Goal: Transaction & Acquisition: Purchase product/service

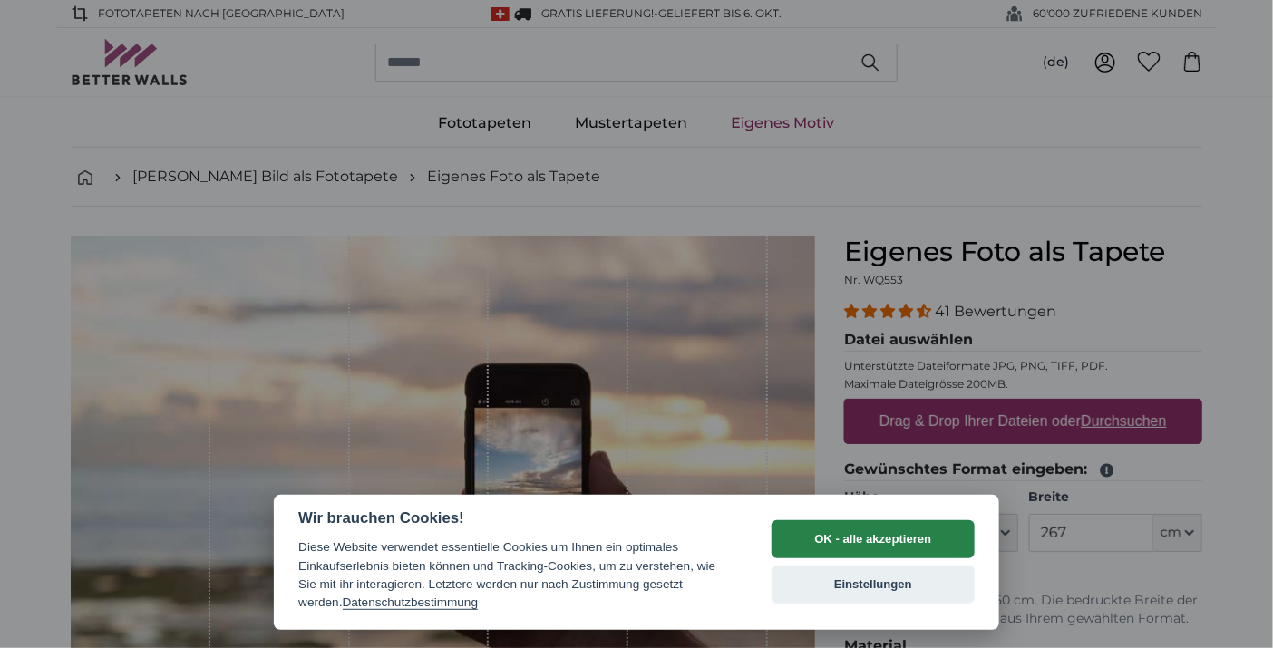
click at [862, 540] on button "OK - alle akzeptieren" at bounding box center [872, 539] width 203 height 38
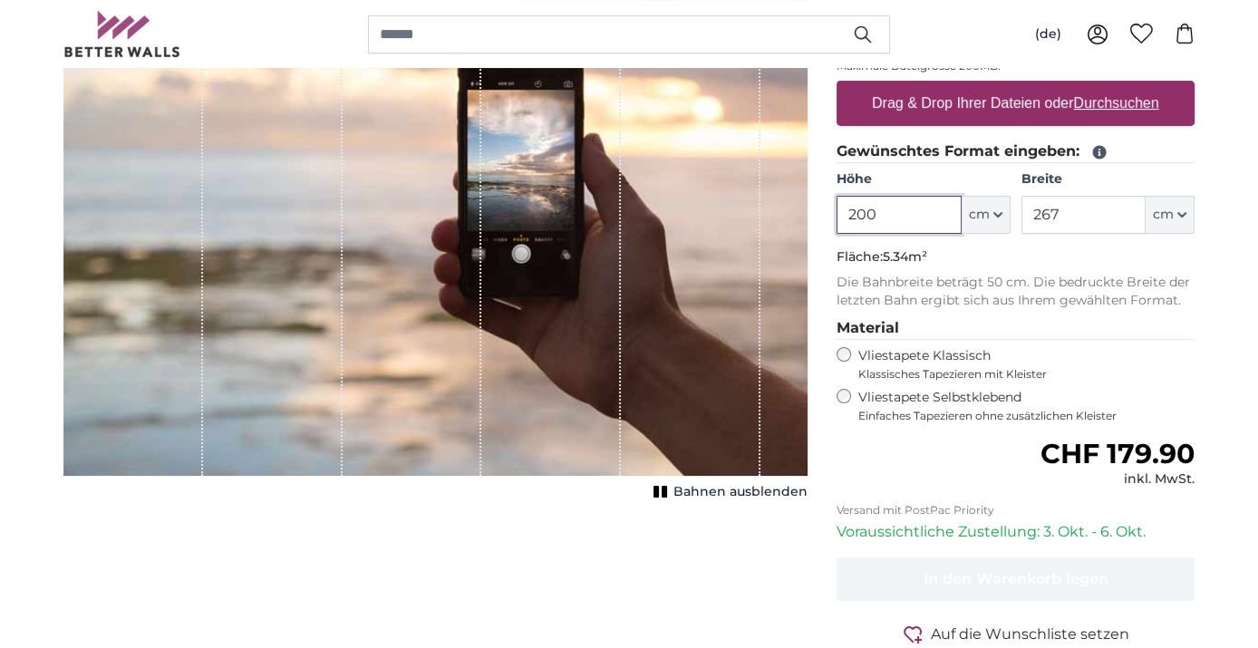
scroll to position [302, 0]
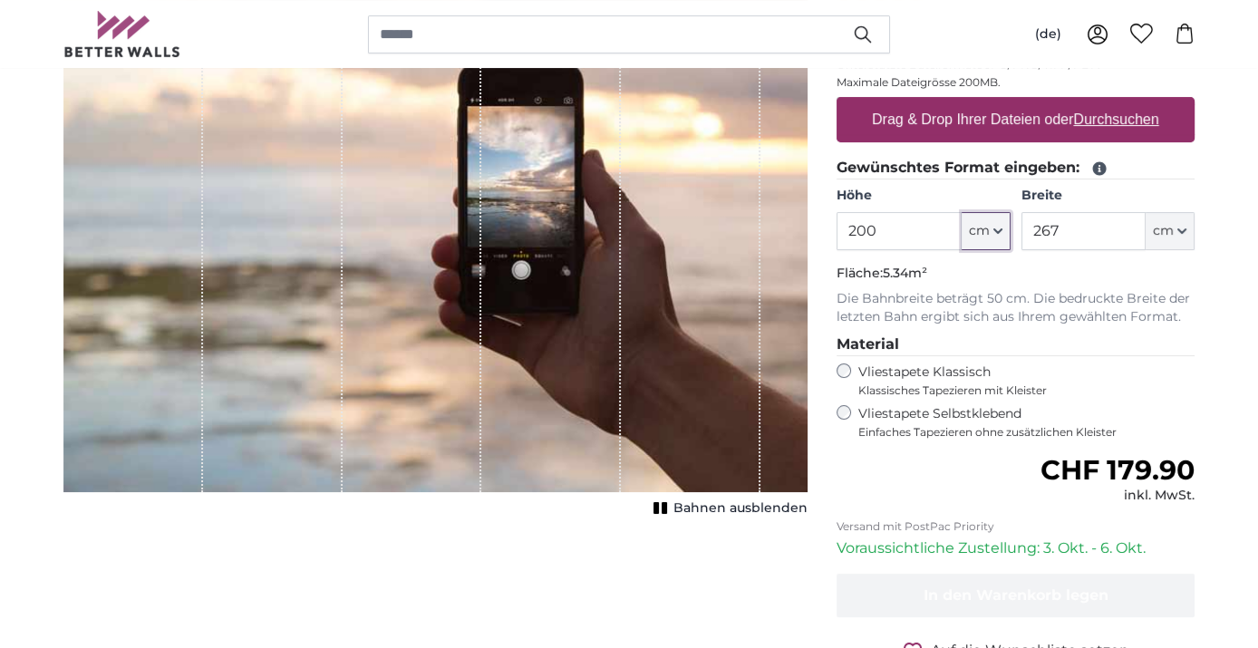
click at [1003, 229] on button "cm" at bounding box center [986, 231] width 49 height 38
click at [1001, 231] on icon "button" at bounding box center [998, 231] width 9 height 9
click at [906, 233] on input "200" at bounding box center [899, 231] width 124 height 38
type input "220"
click at [1101, 228] on input "267" at bounding box center [1084, 231] width 124 height 38
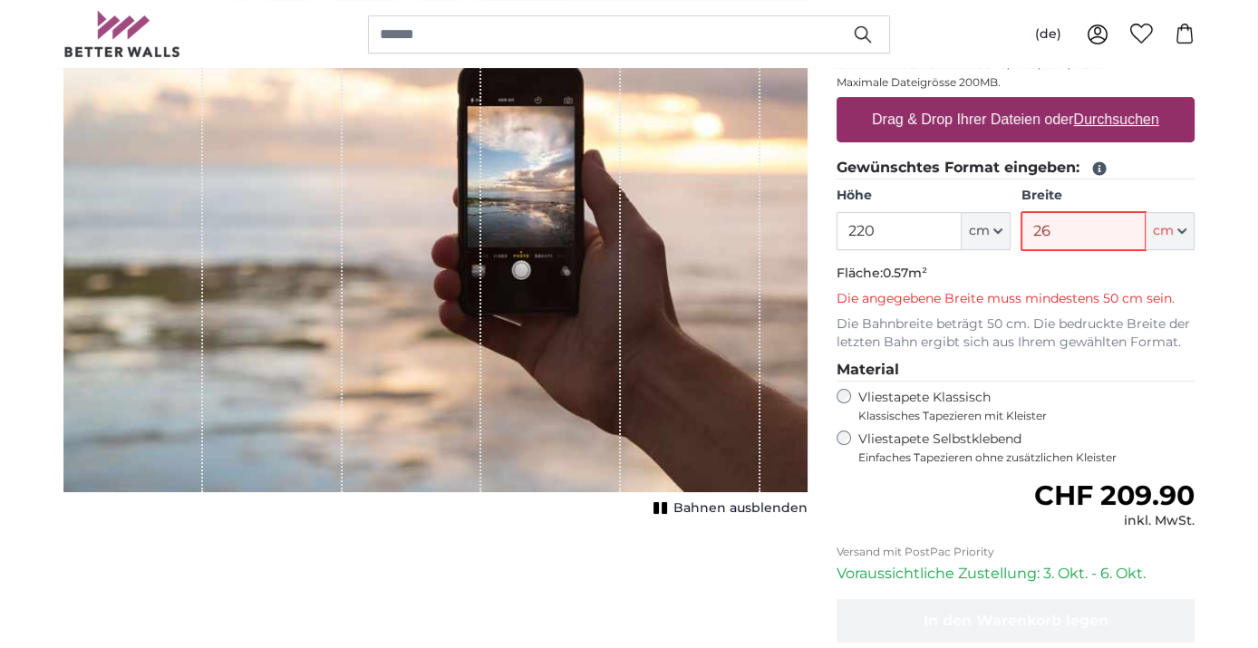
type input "2"
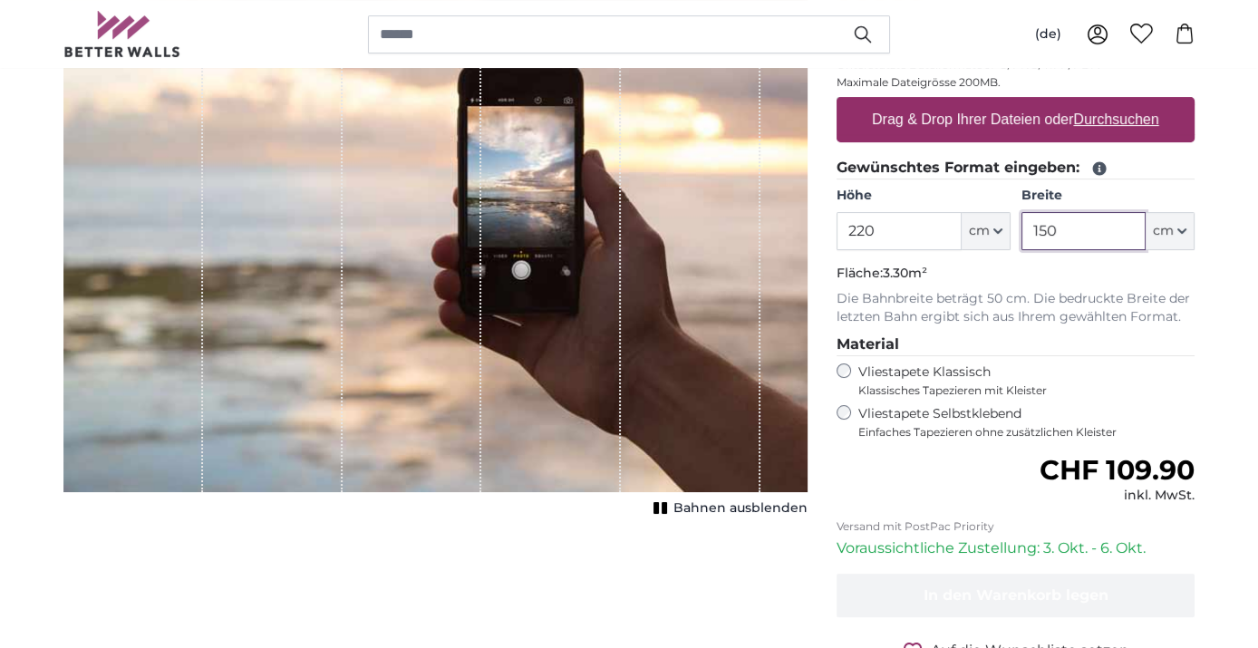
type input "150"
click at [856, 227] on input "220" at bounding box center [899, 231] width 124 height 38
type input "240"
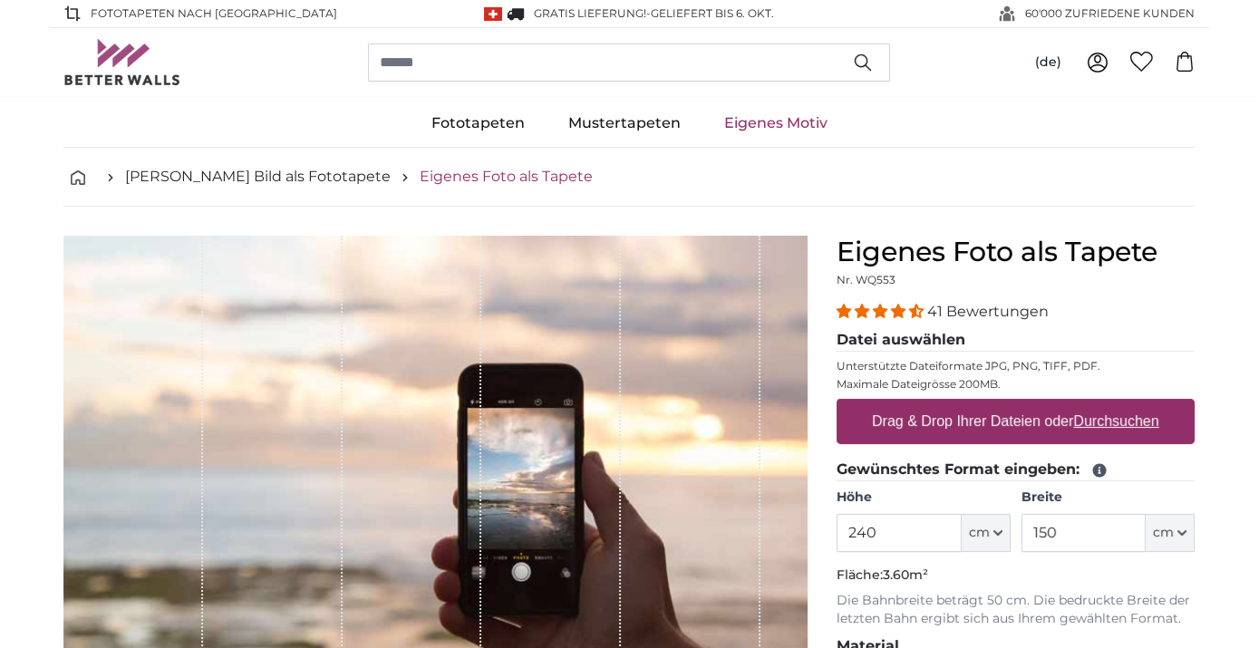
click at [422, 179] on link "Eigenes Foto als Tapete" at bounding box center [506, 177] width 173 height 22
click at [264, 178] on link "[PERSON_NAME] Bild als Fototapete" at bounding box center [258, 177] width 266 height 22
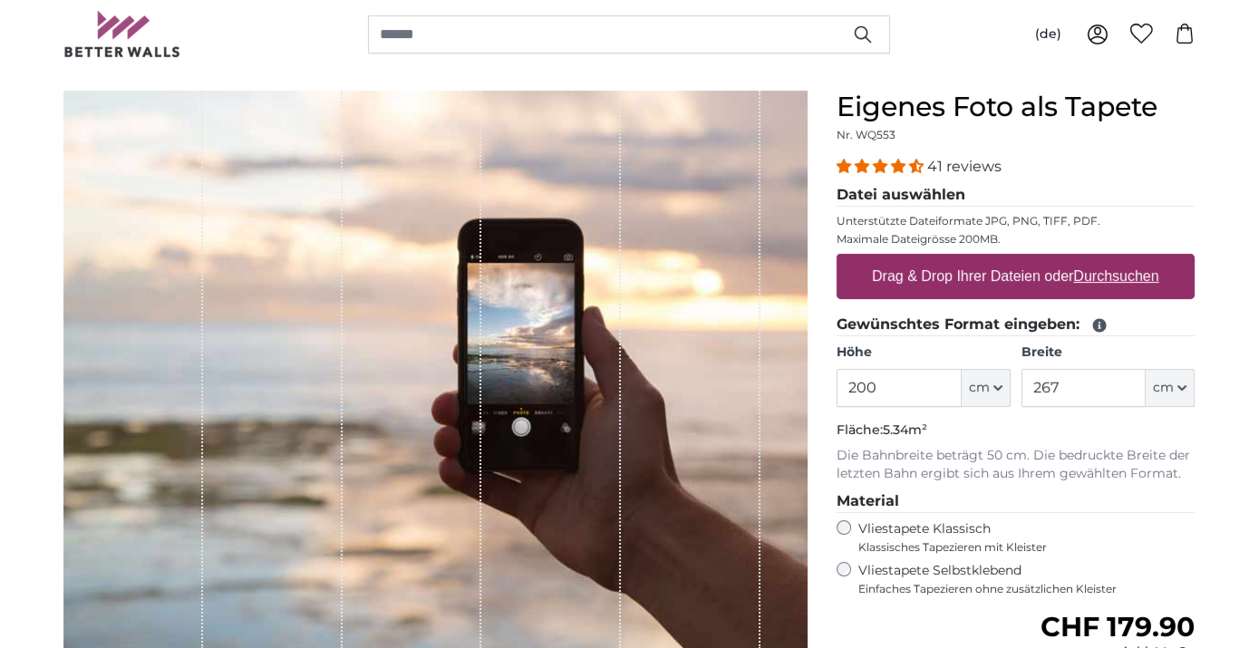
scroll to position [101, 0]
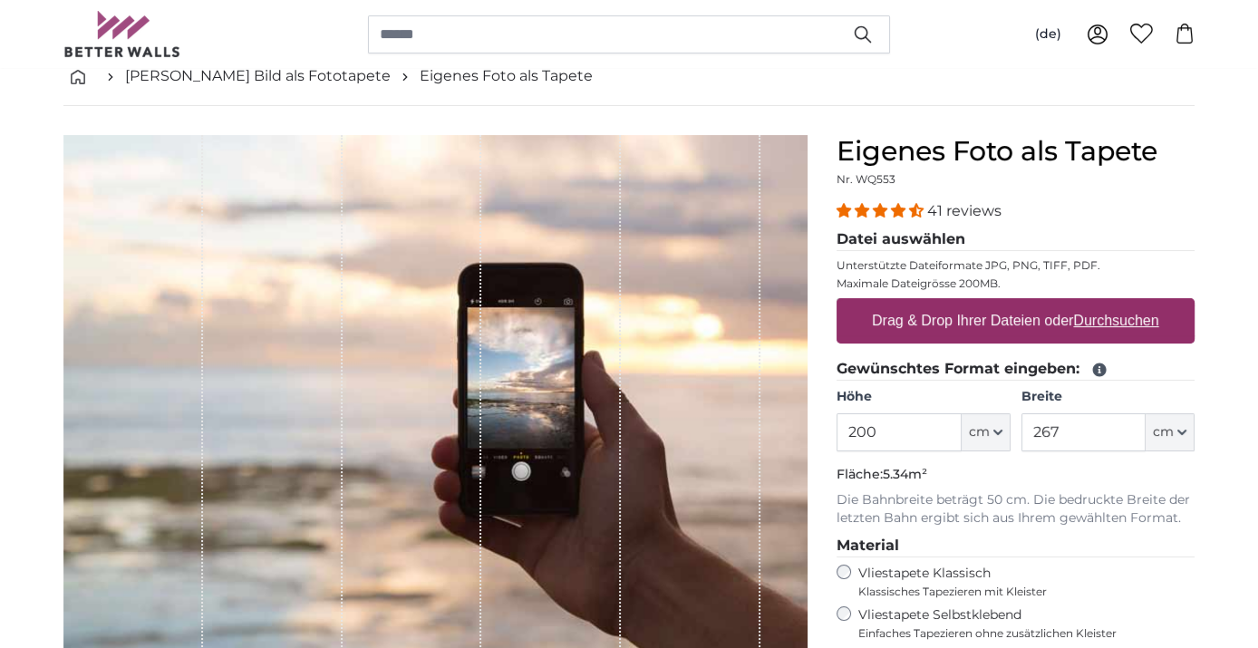
click at [1033, 323] on label "Drag & Drop Ihrer Dateien oder Durchsuchen" at bounding box center [1016, 321] width 302 height 36
click at [1033, 304] on input "Drag & Drop Ihrer Dateien oder Durchsuchen" at bounding box center [1016, 300] width 358 height 5
type input "**********"
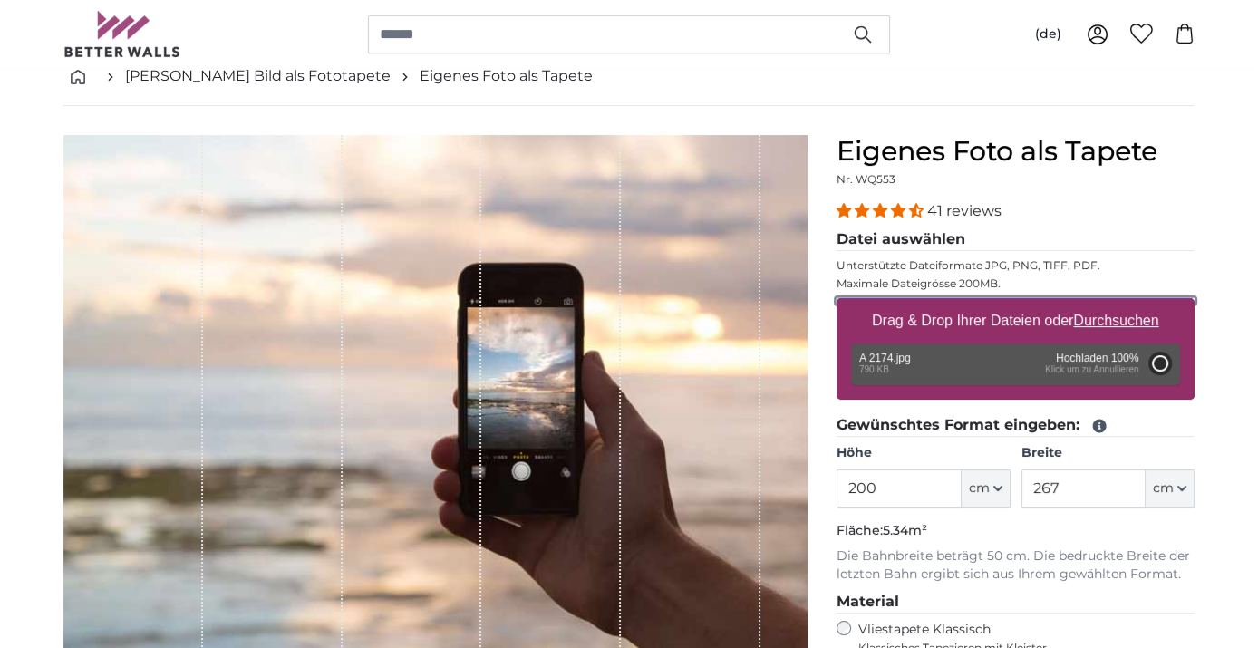
type input "149.3"
type input "112"
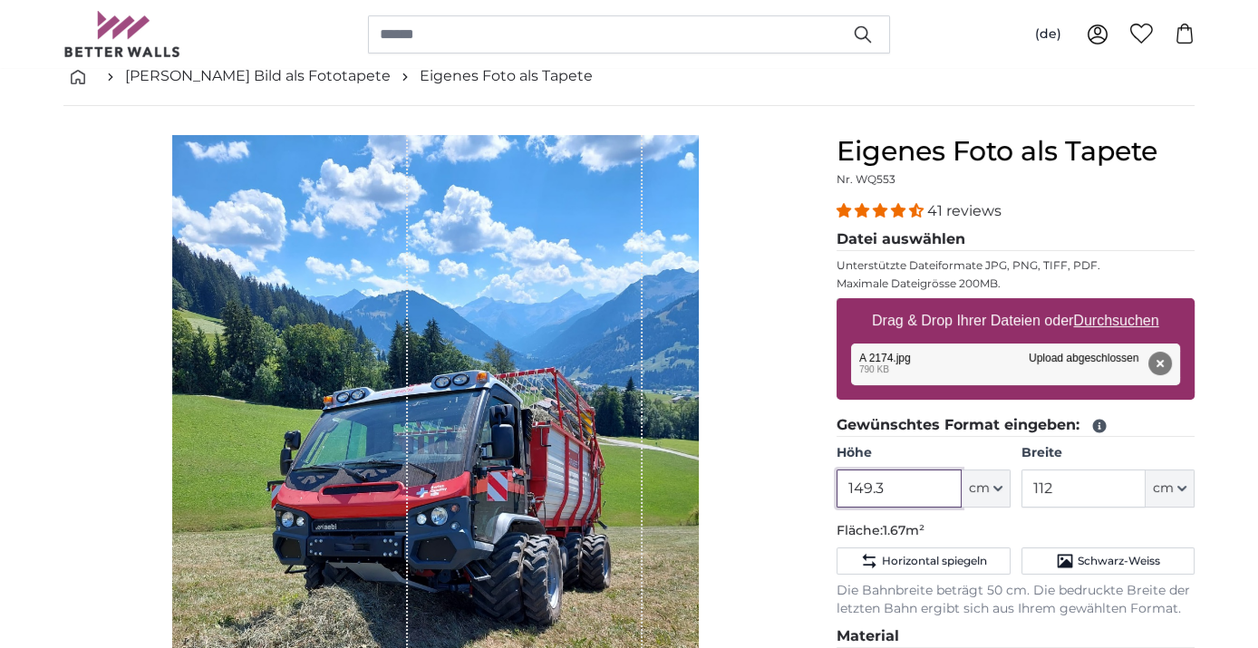
click at [906, 490] on input "149.3" at bounding box center [899, 489] width 124 height 38
type input "1"
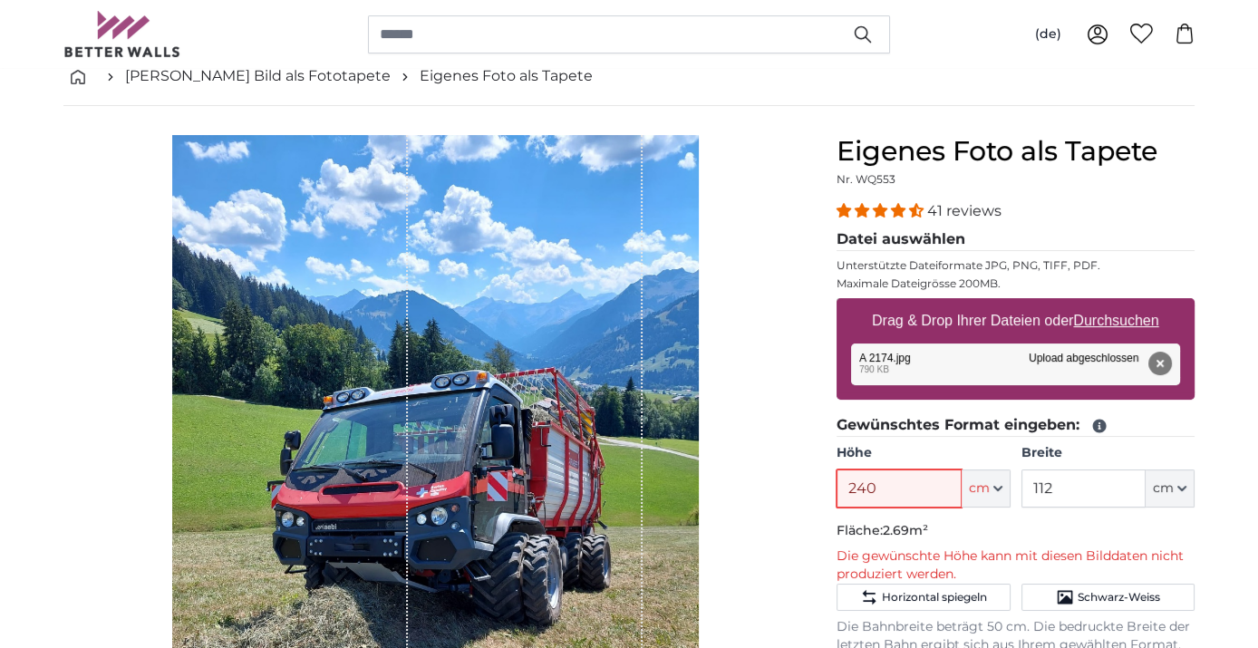
type input "240"
click at [1099, 484] on input "112" at bounding box center [1084, 489] width 124 height 38
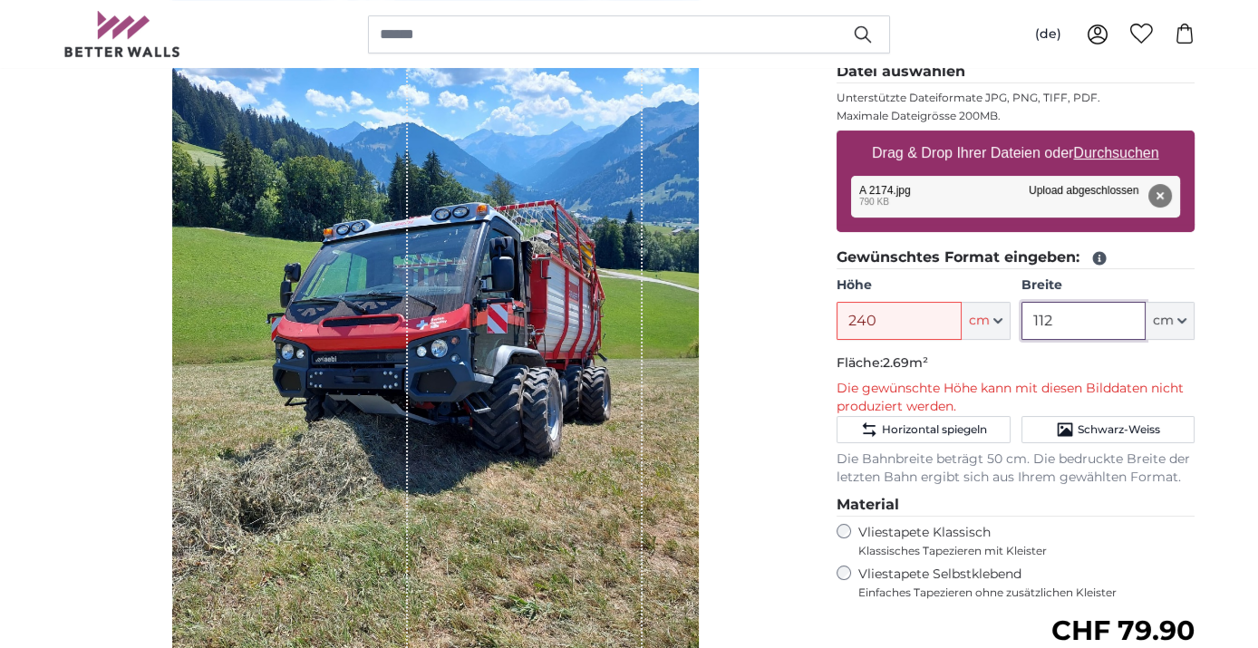
scroll to position [201, 0]
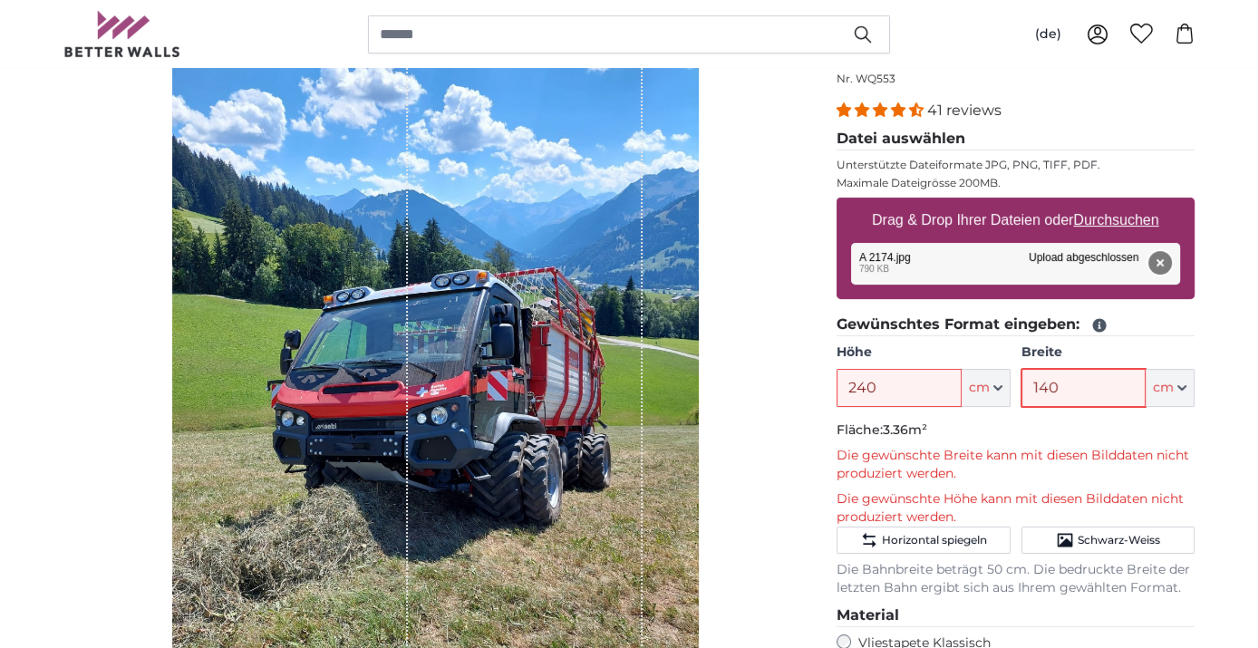
type input "140"
click at [1160, 258] on button "Entfernen" at bounding box center [1161, 263] width 24 height 24
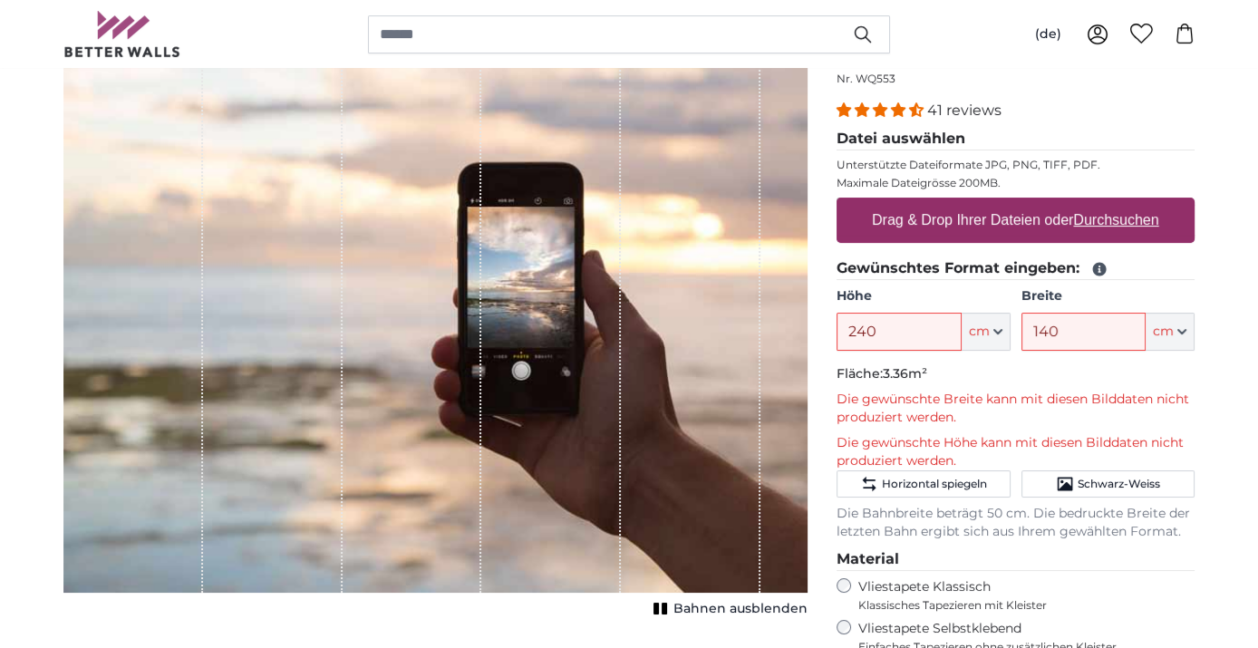
click at [1116, 218] on u "Durchsuchen" at bounding box center [1116, 219] width 85 height 15
click at [1116, 203] on input "Drag & Drop Ihrer Dateien oder Durchsuchen" at bounding box center [1016, 200] width 358 height 5
type input "**********"
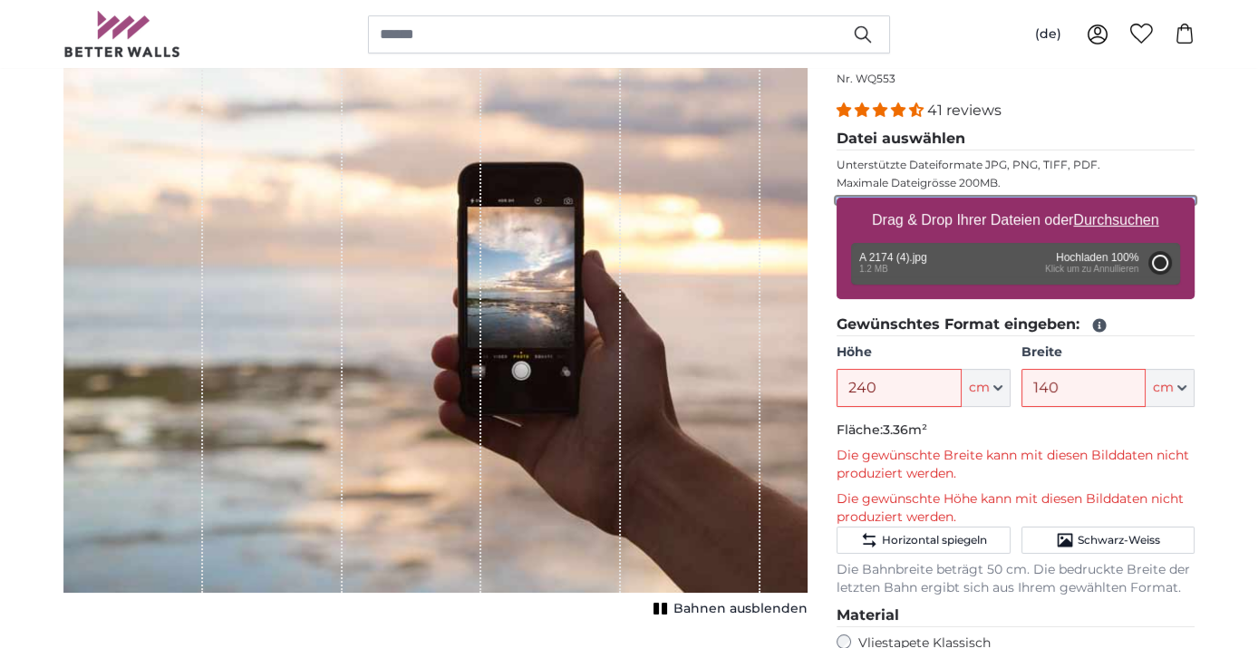
type input "149.3"
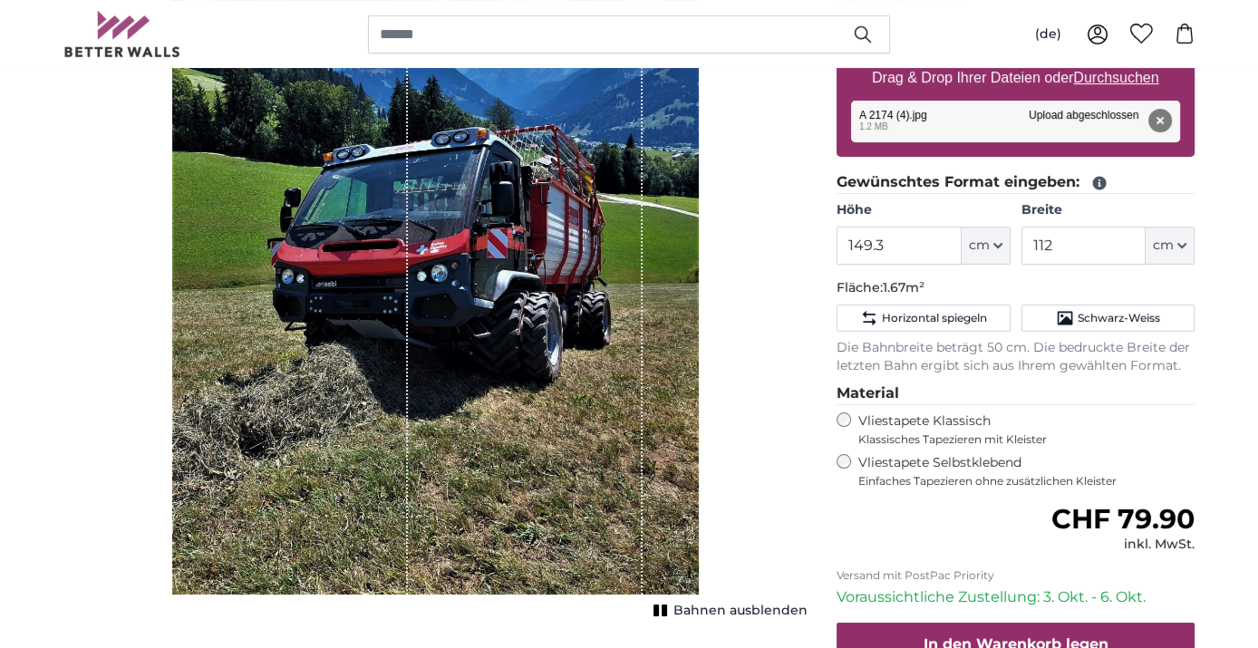
scroll to position [402, 0]
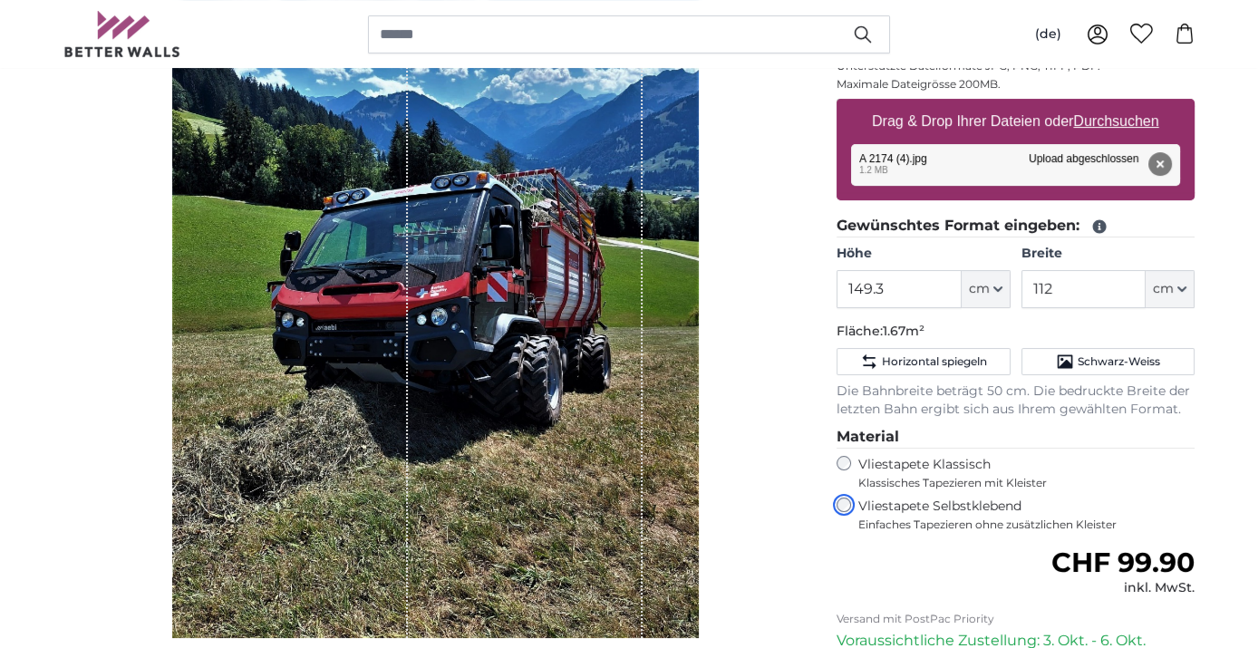
scroll to position [201, 0]
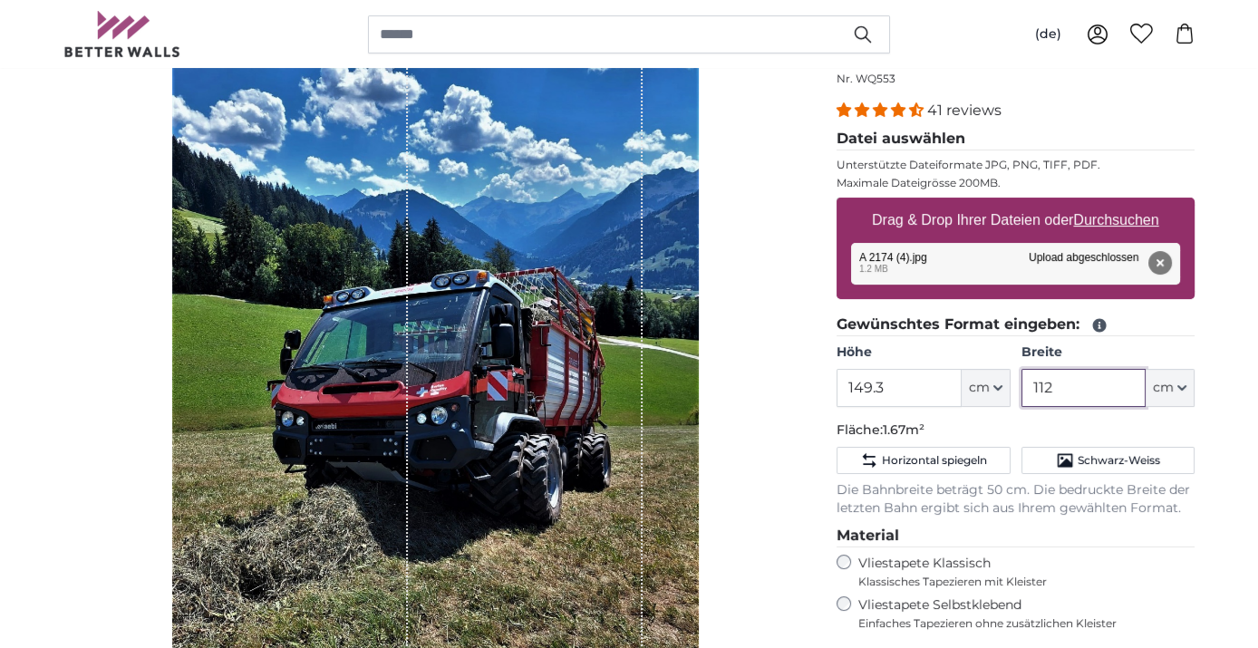
click at [1062, 385] on input "112" at bounding box center [1084, 388] width 124 height 38
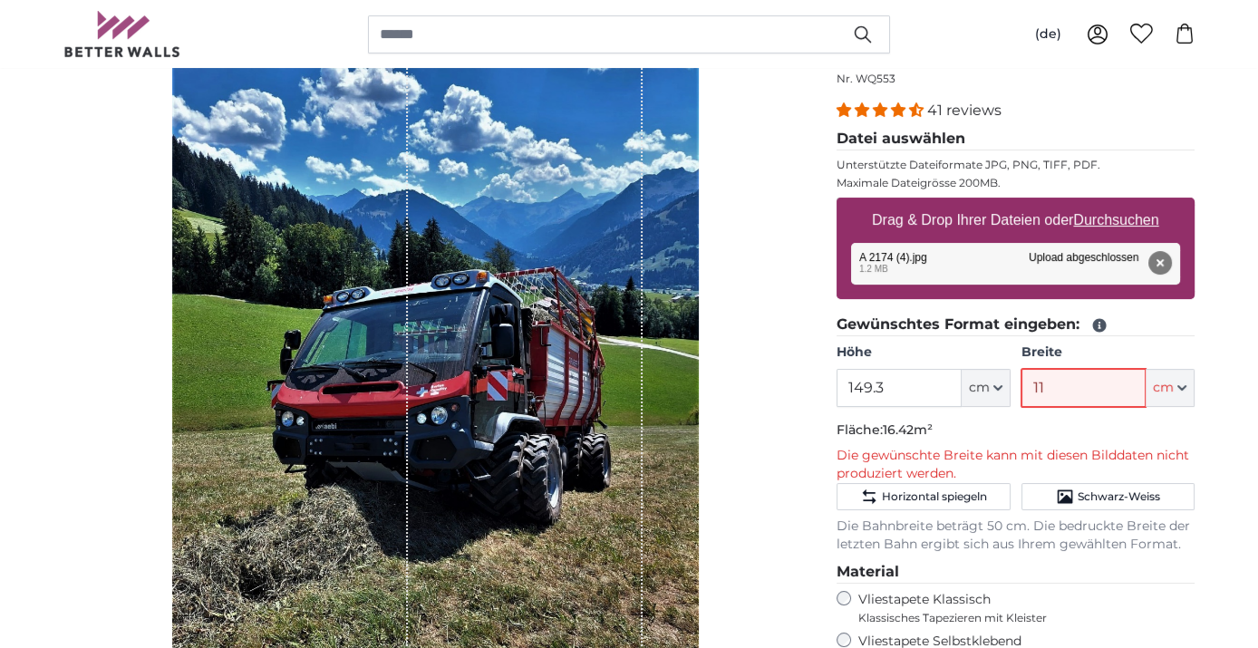
type input "1"
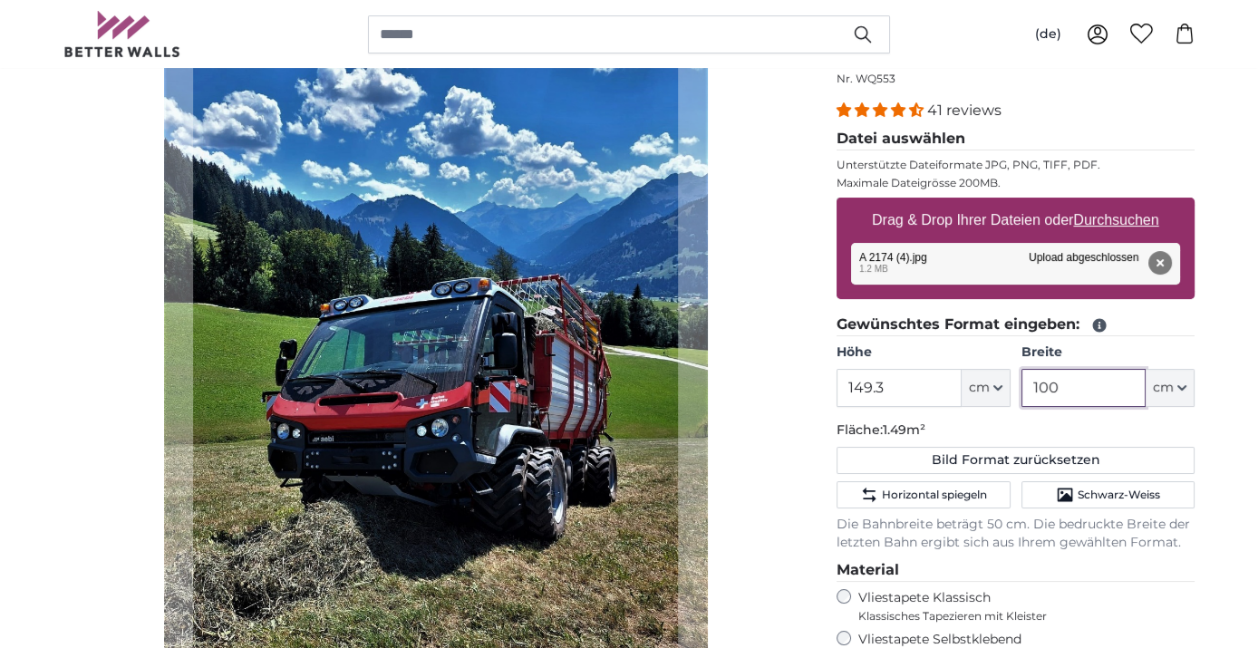
type input "100"
click at [887, 386] on input "149.3" at bounding box center [899, 388] width 124 height 38
type input "1"
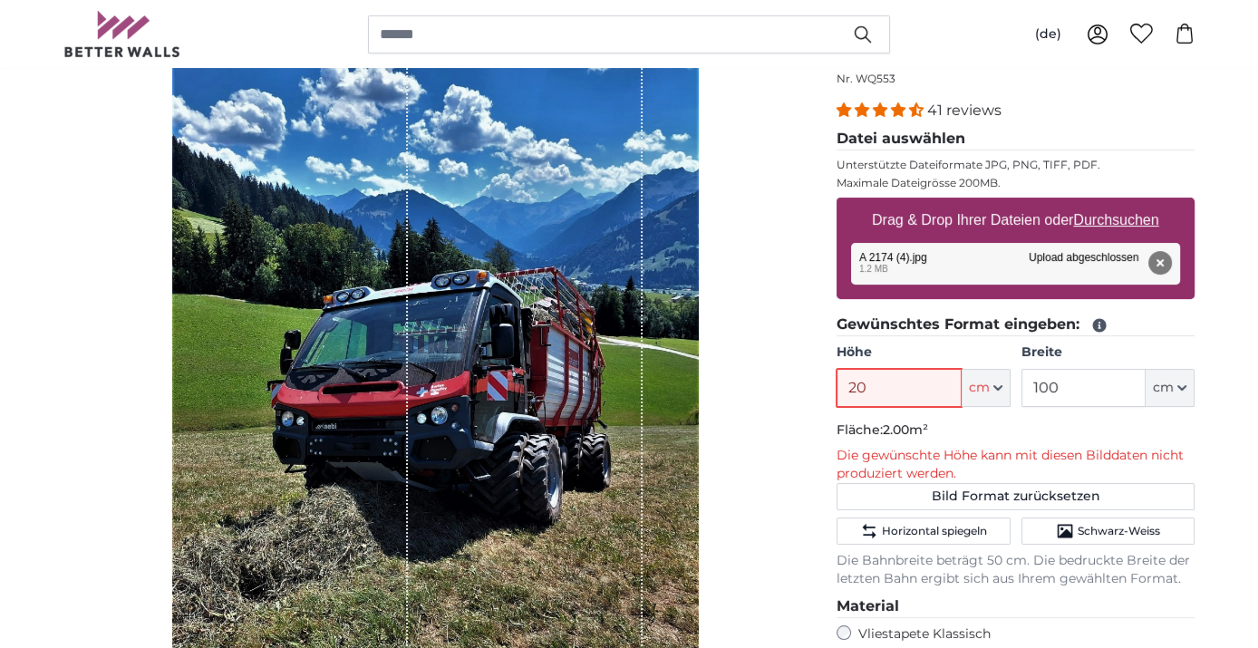
type input "2"
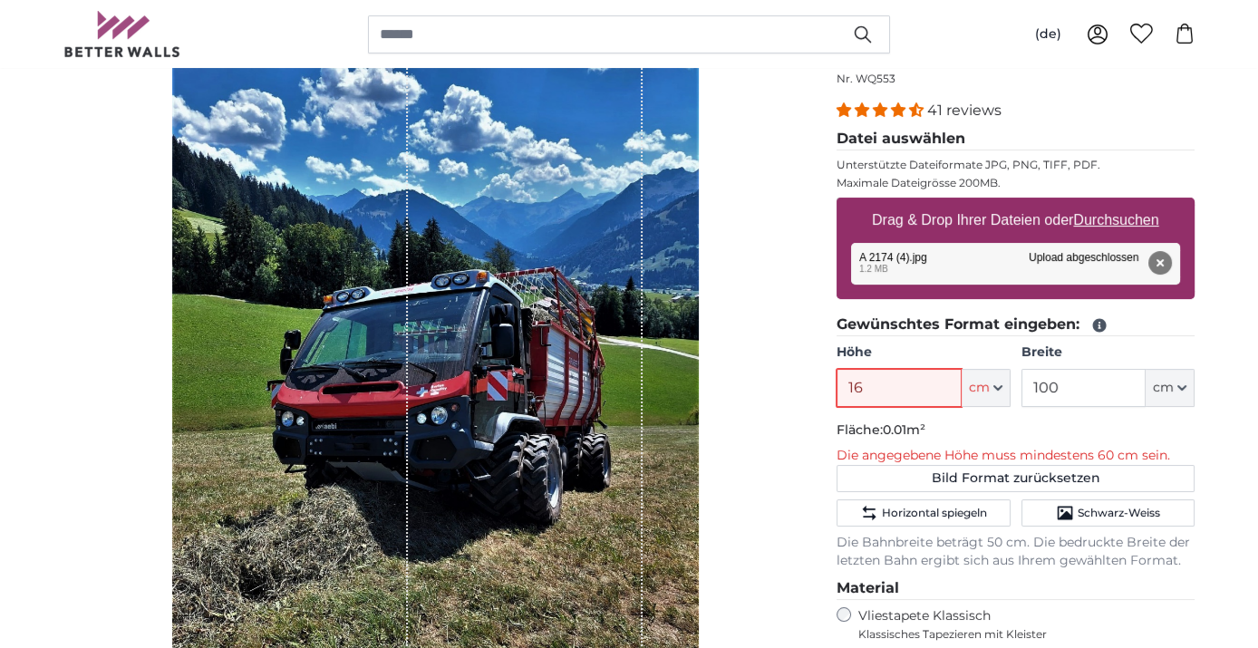
type input "160"
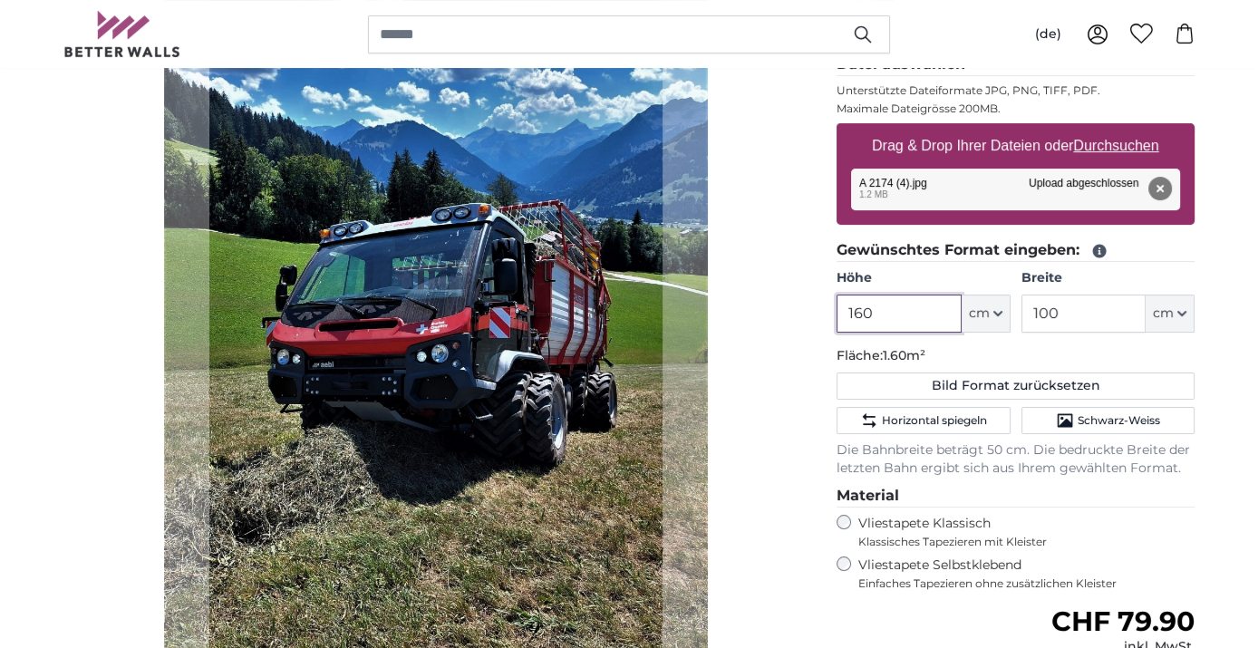
scroll to position [302, 0]
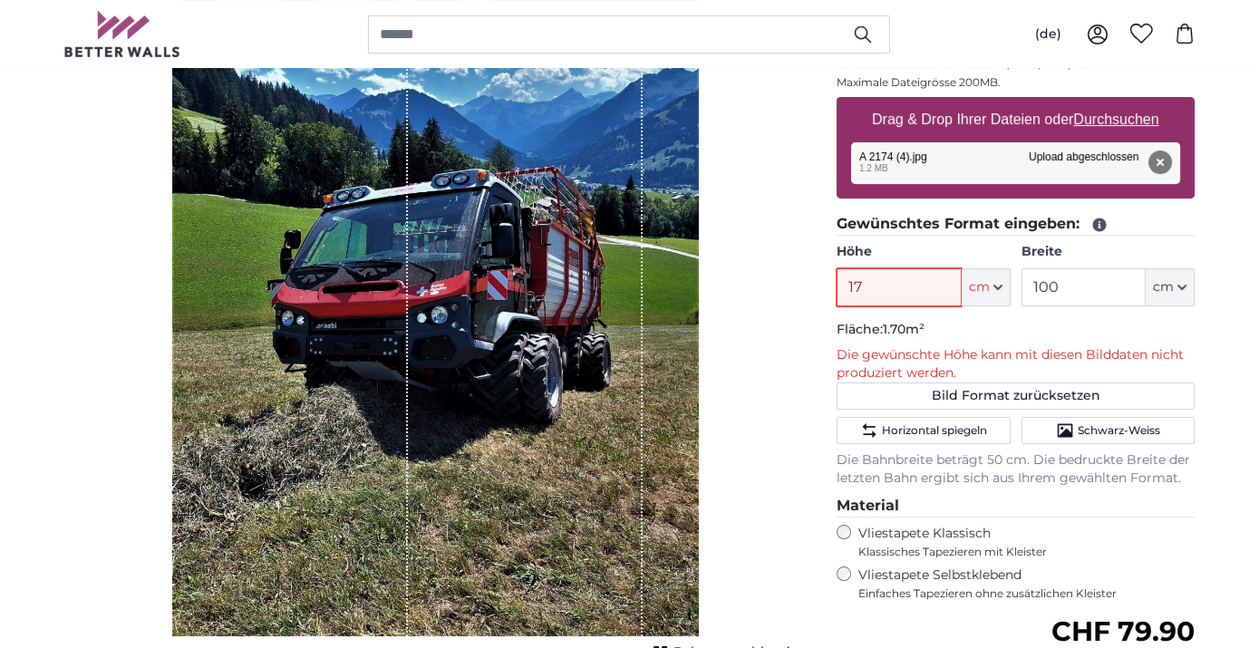
type input "1"
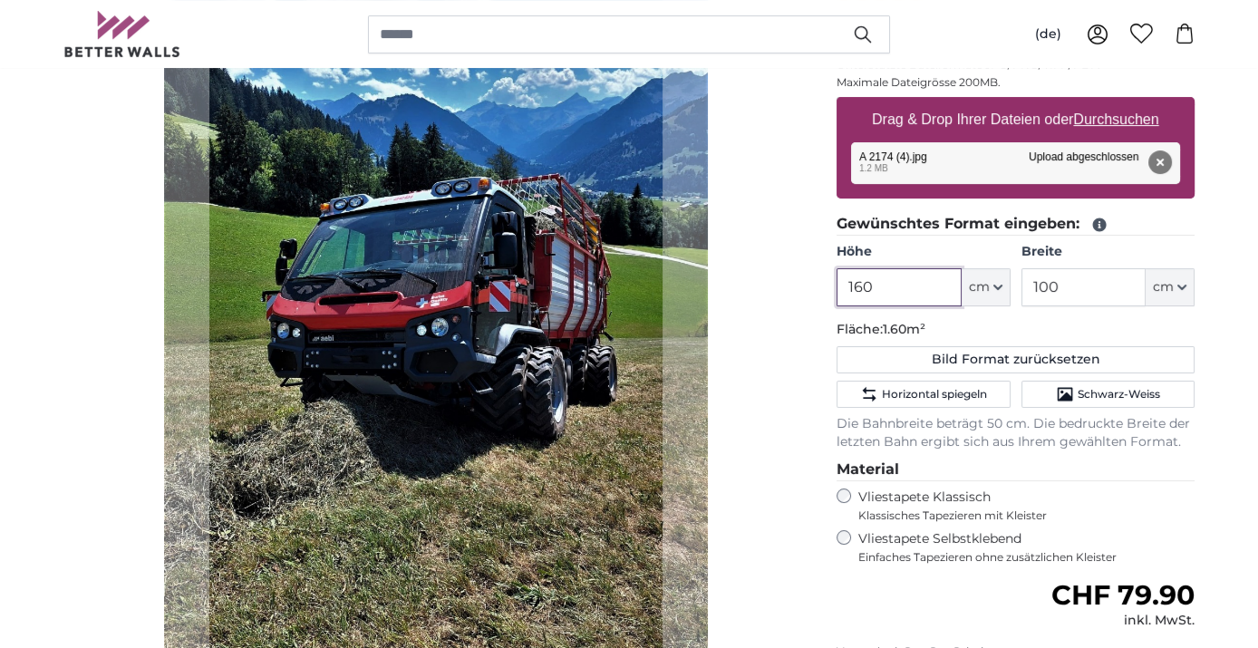
type input "160"
click at [1073, 285] on input "100" at bounding box center [1084, 287] width 124 height 38
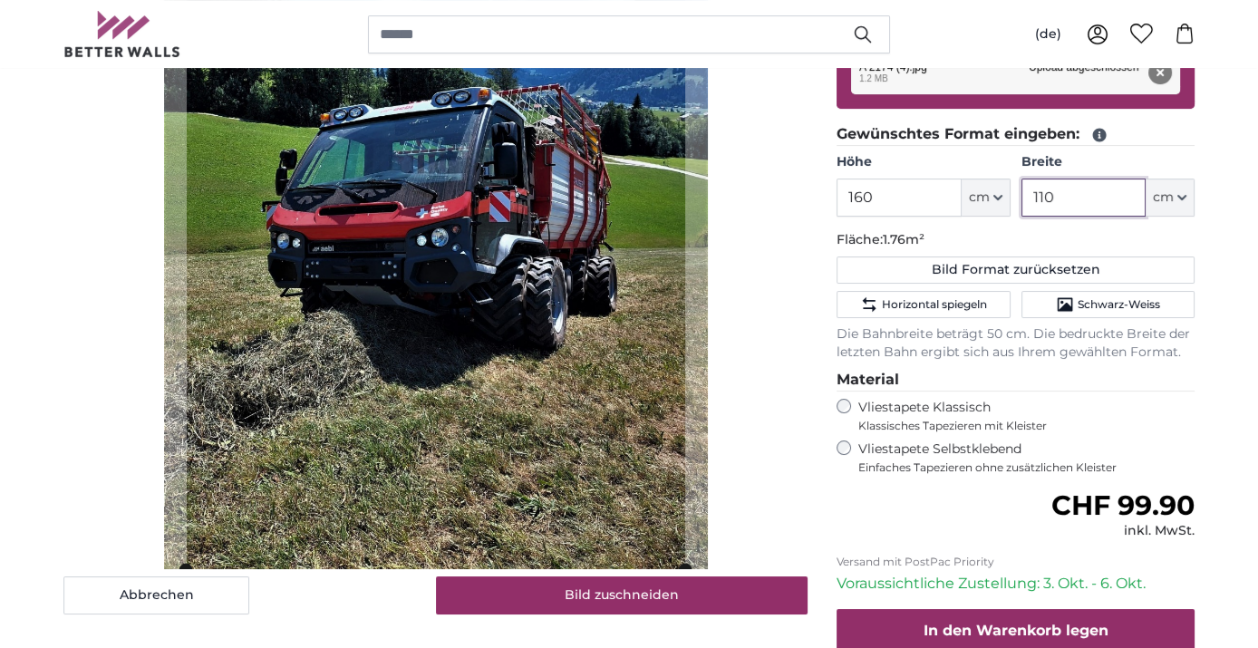
scroll to position [402, 0]
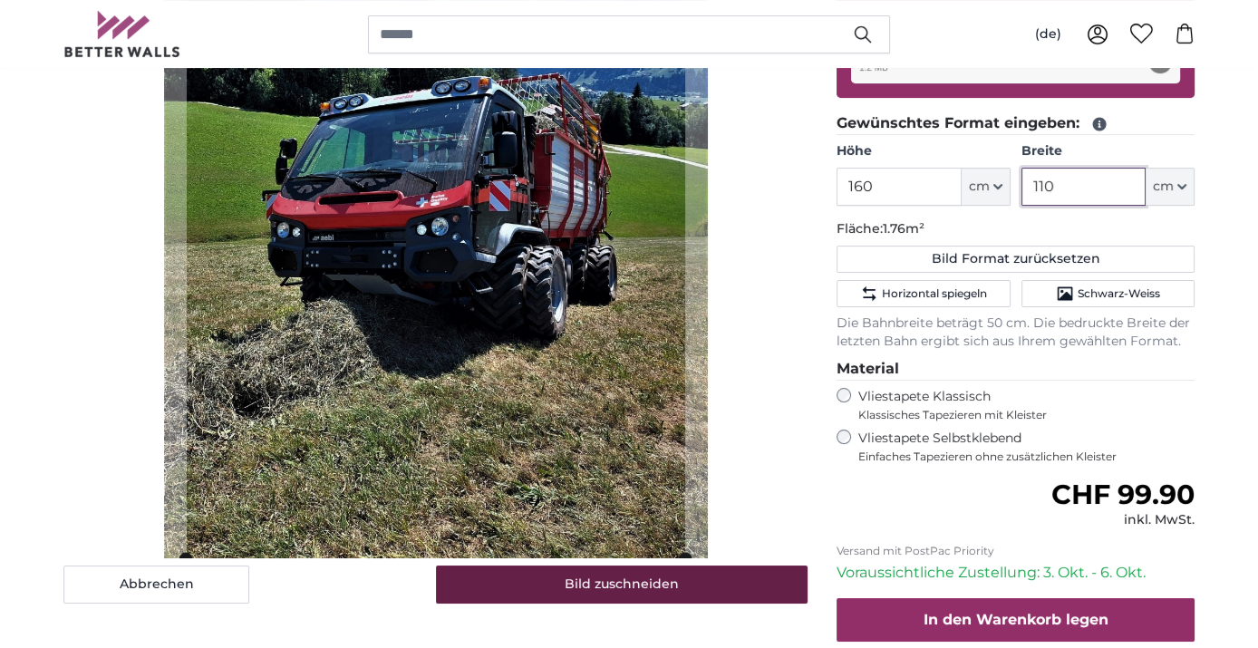
type input "110"
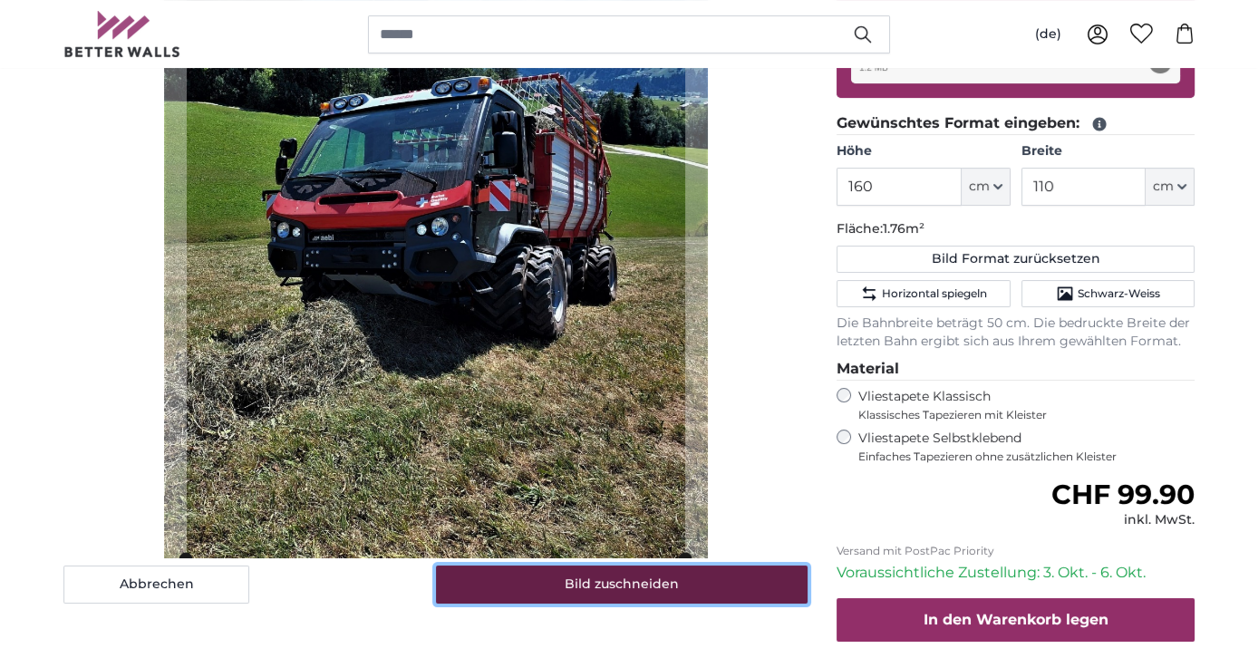
click at [694, 592] on button "Bild zuschneiden" at bounding box center [622, 585] width 373 height 38
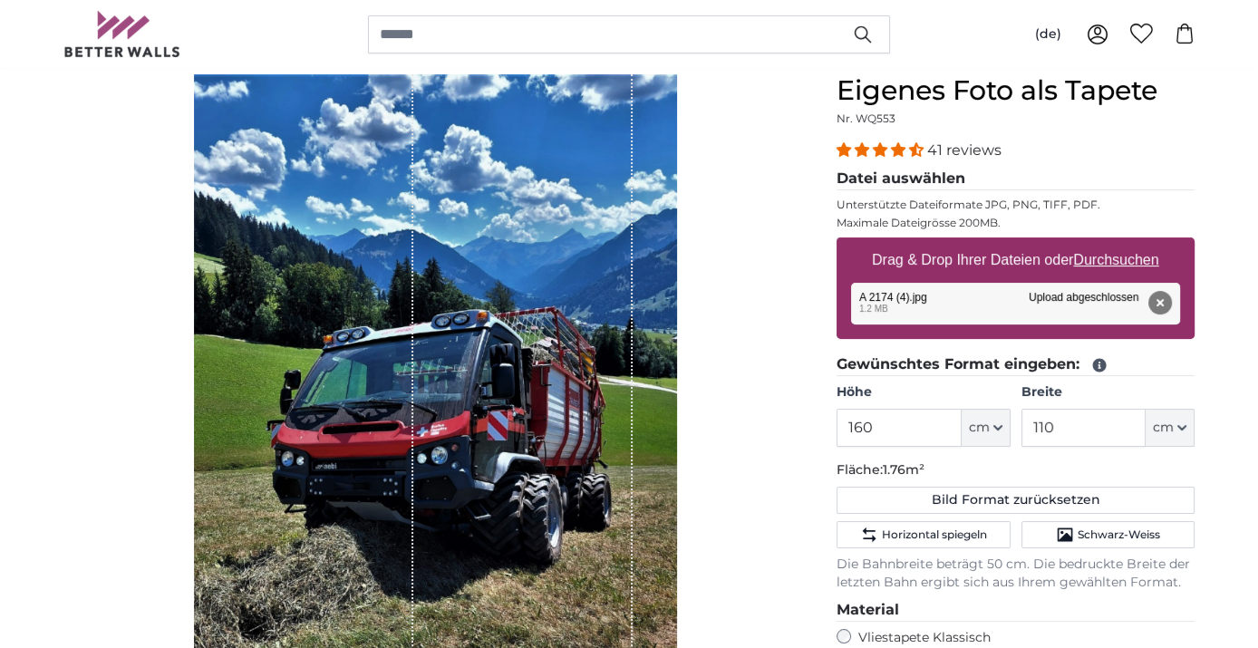
scroll to position [101, 0]
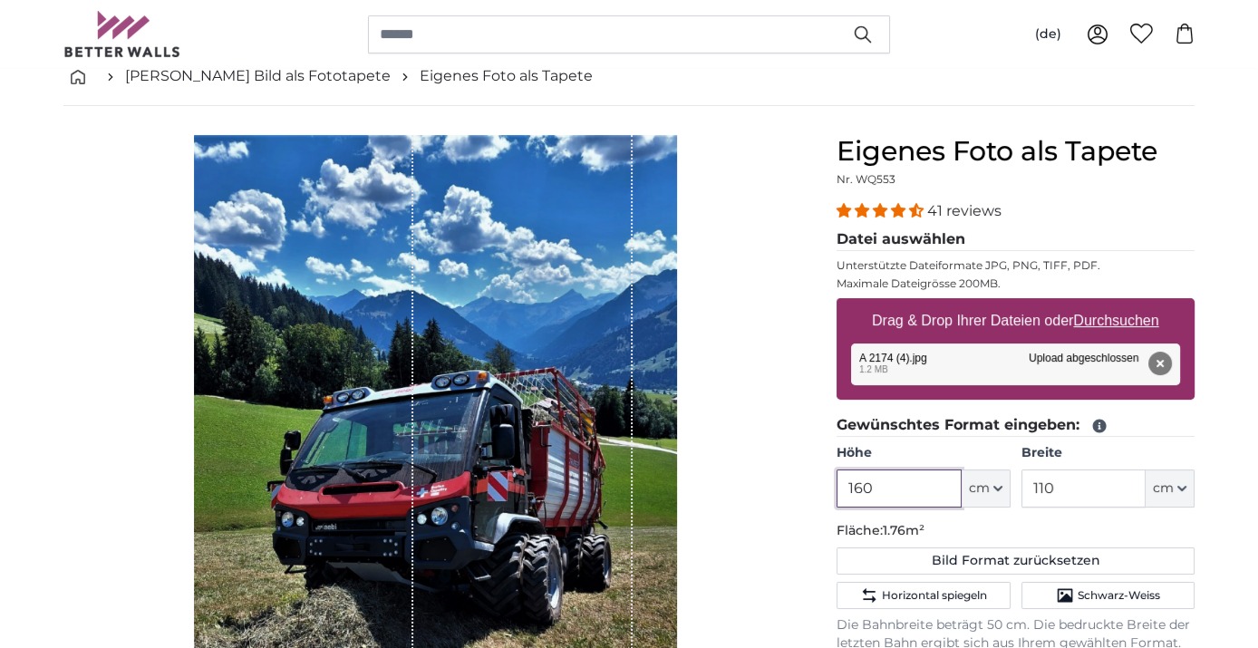
click at [891, 490] on input "160" at bounding box center [899, 489] width 124 height 38
type input "1"
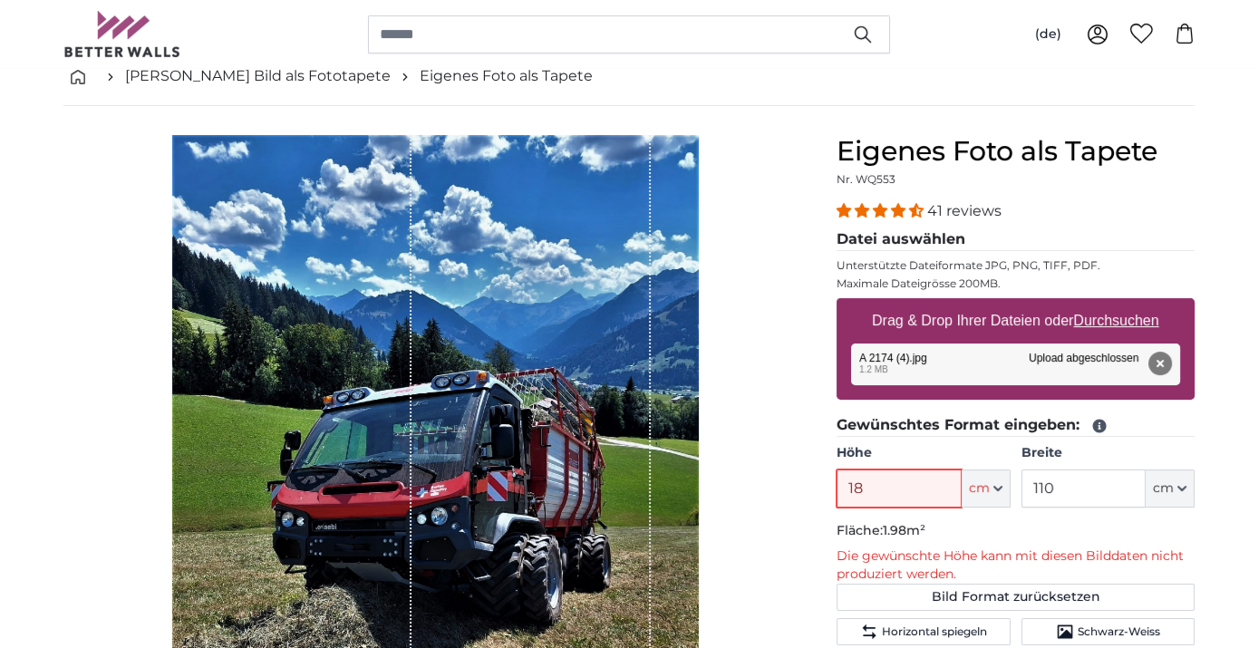
type input "1"
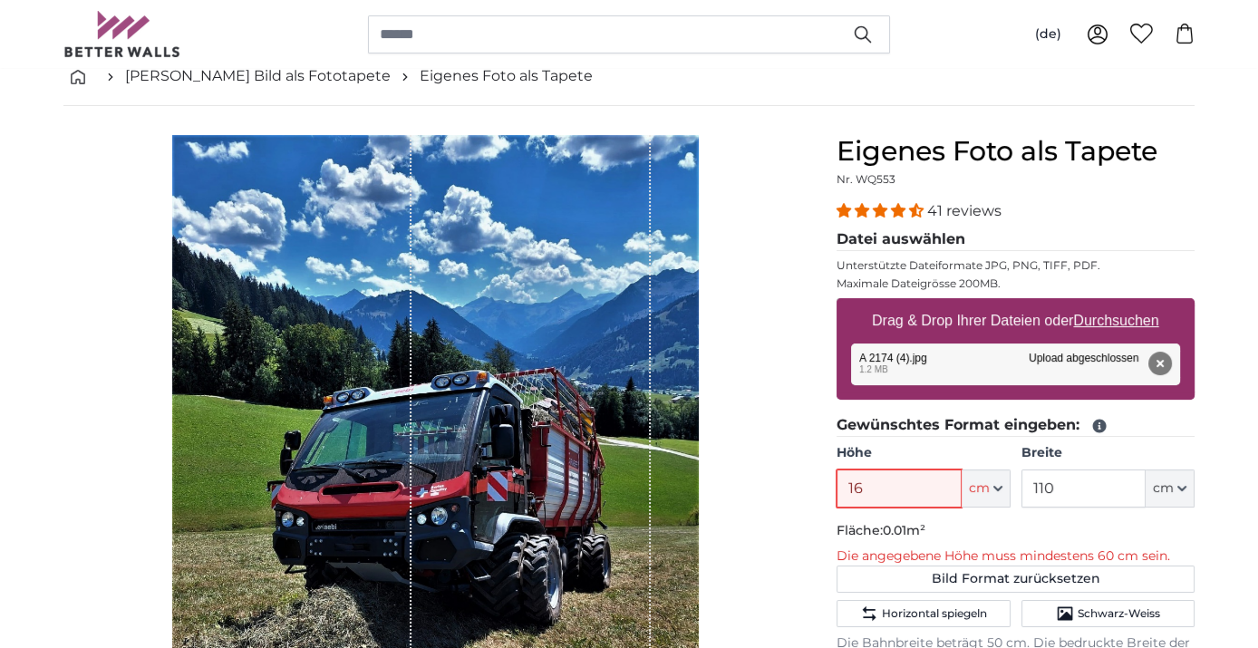
type input "160"
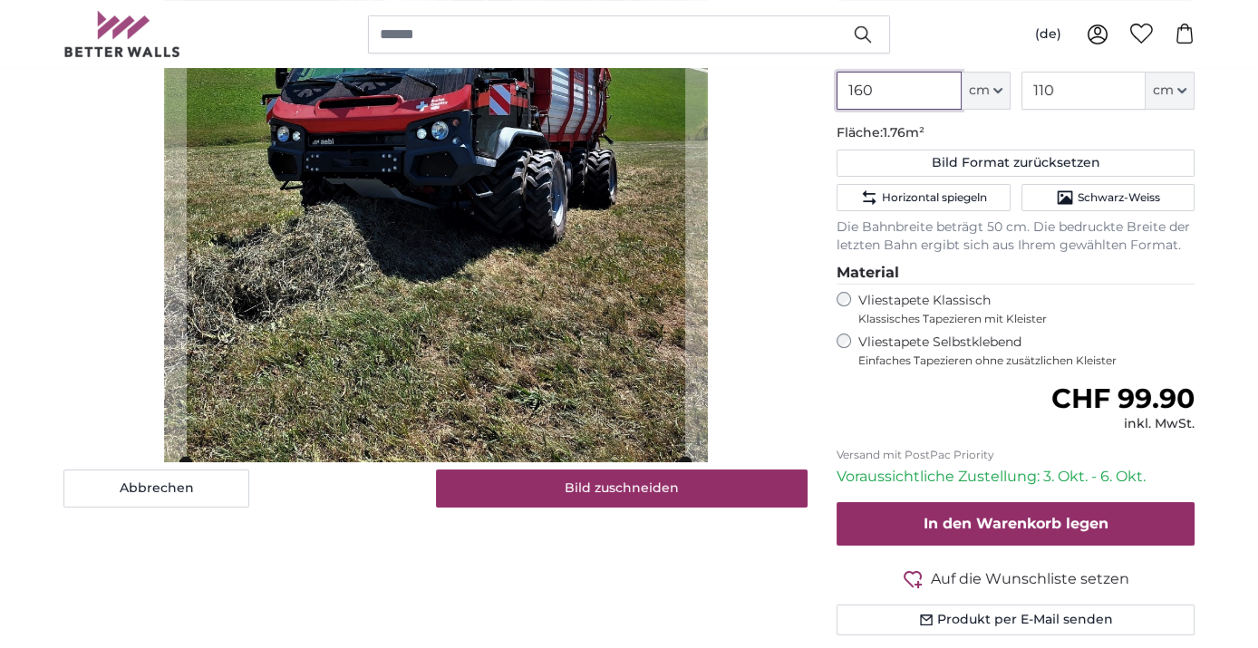
scroll to position [503, 0]
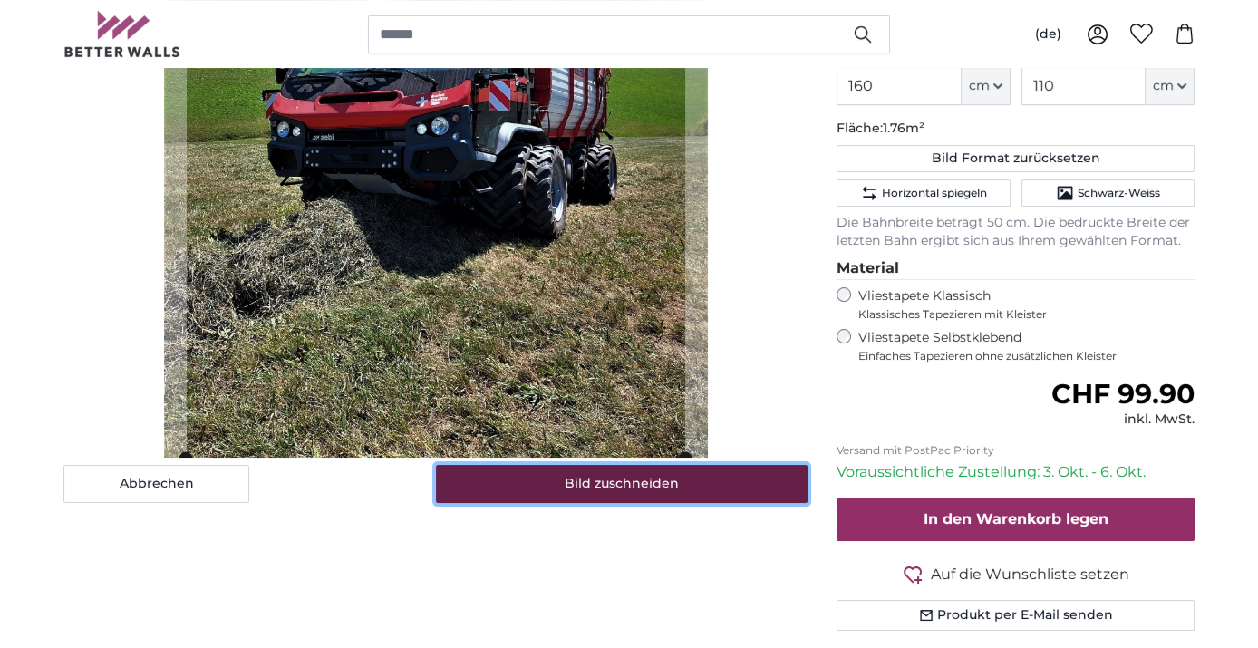
click at [649, 478] on button "Bild zuschneiden" at bounding box center [622, 484] width 373 height 38
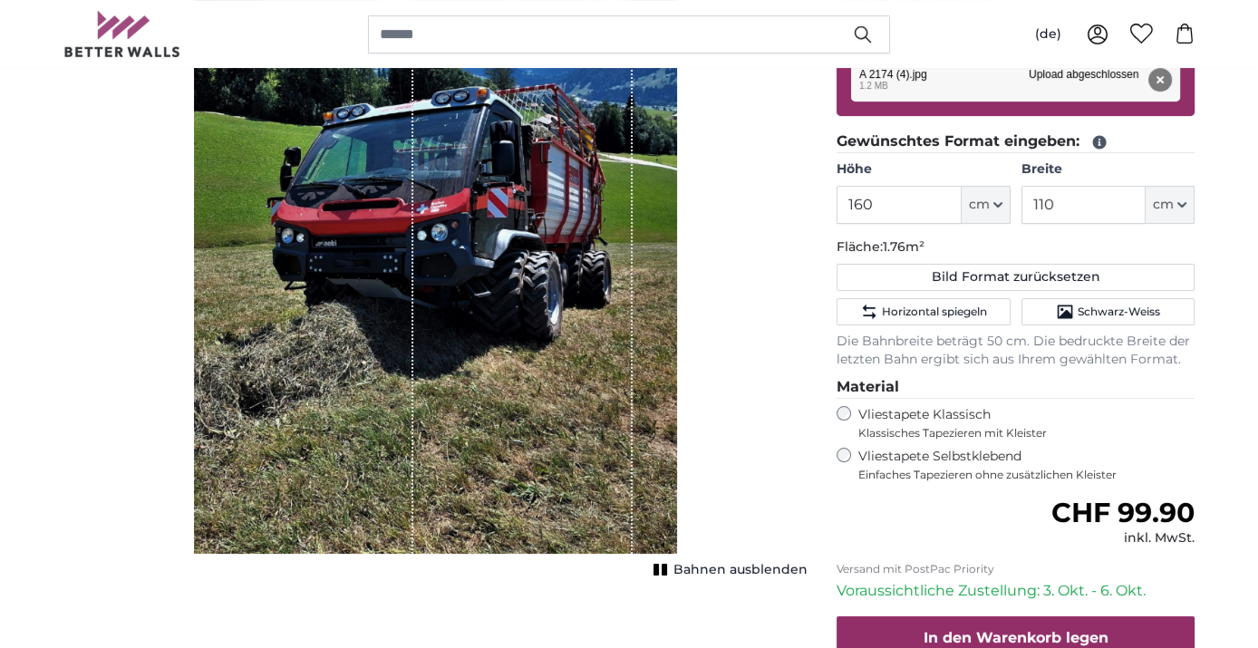
scroll to position [101, 0]
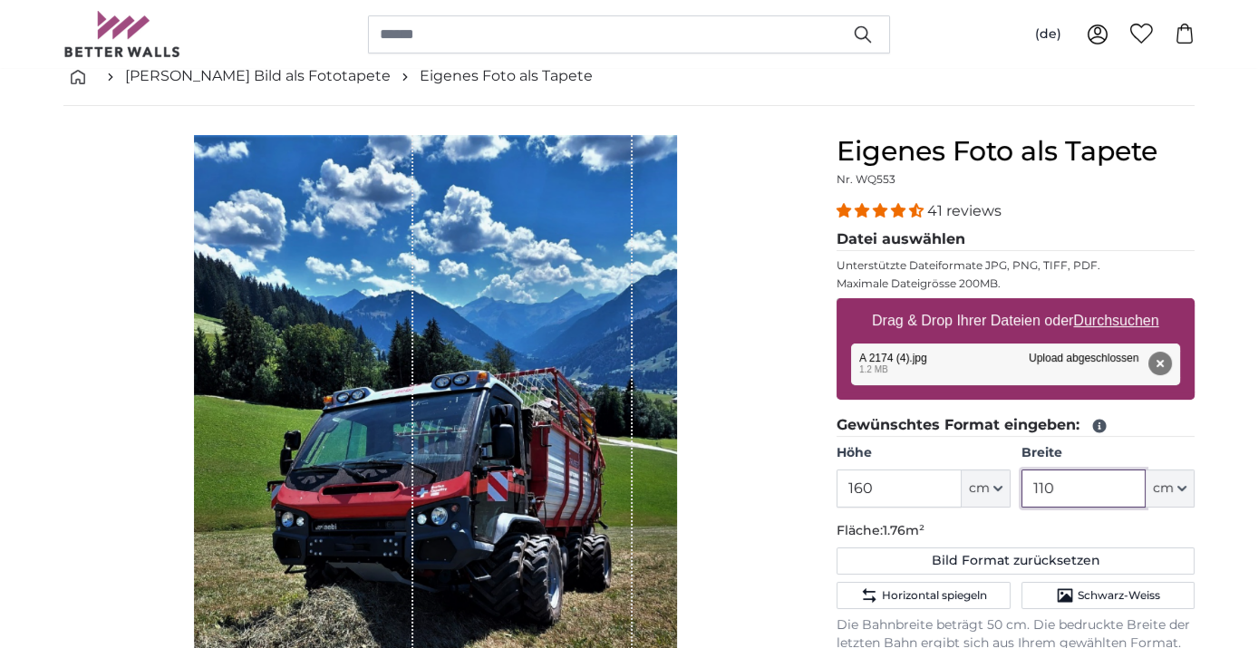
click at [1066, 490] on input "110" at bounding box center [1084, 489] width 124 height 38
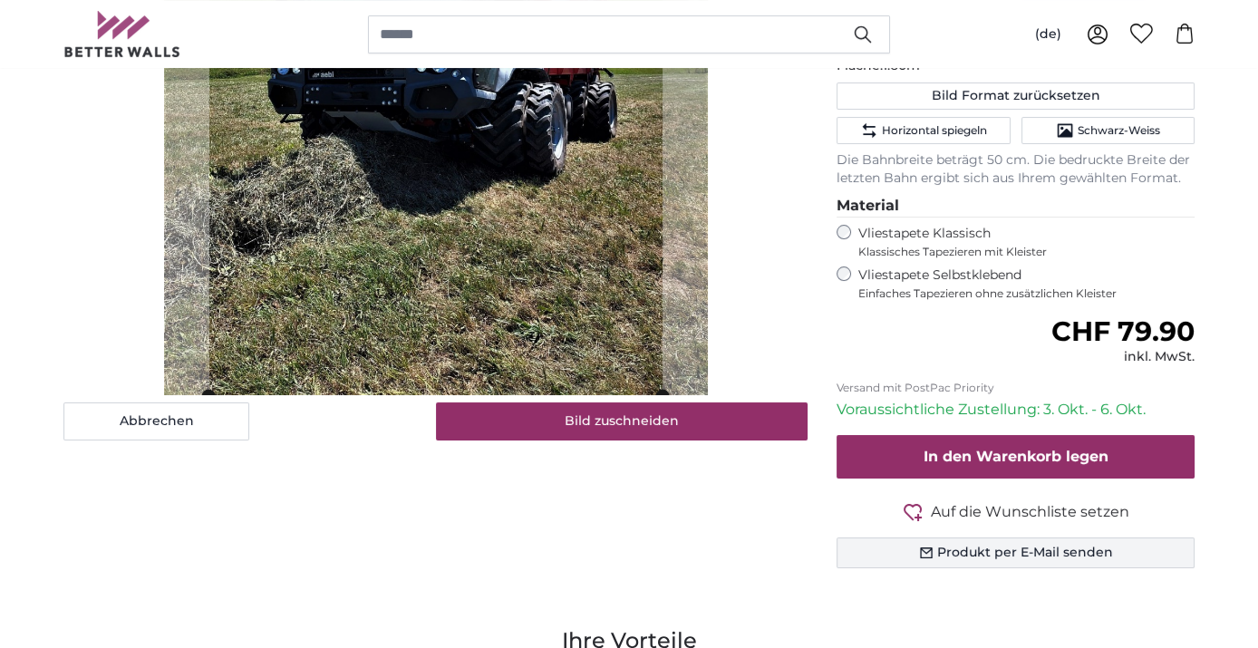
scroll to position [604, 0]
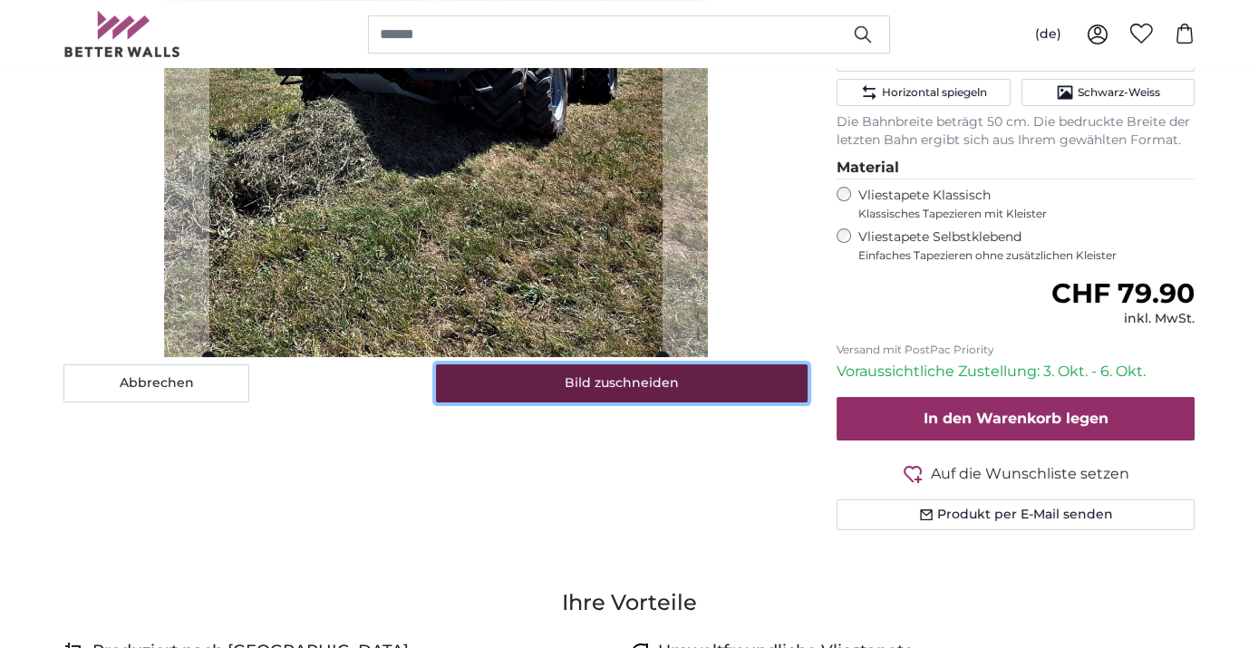
click at [656, 385] on button "Bild zuschneiden" at bounding box center [622, 383] width 373 height 38
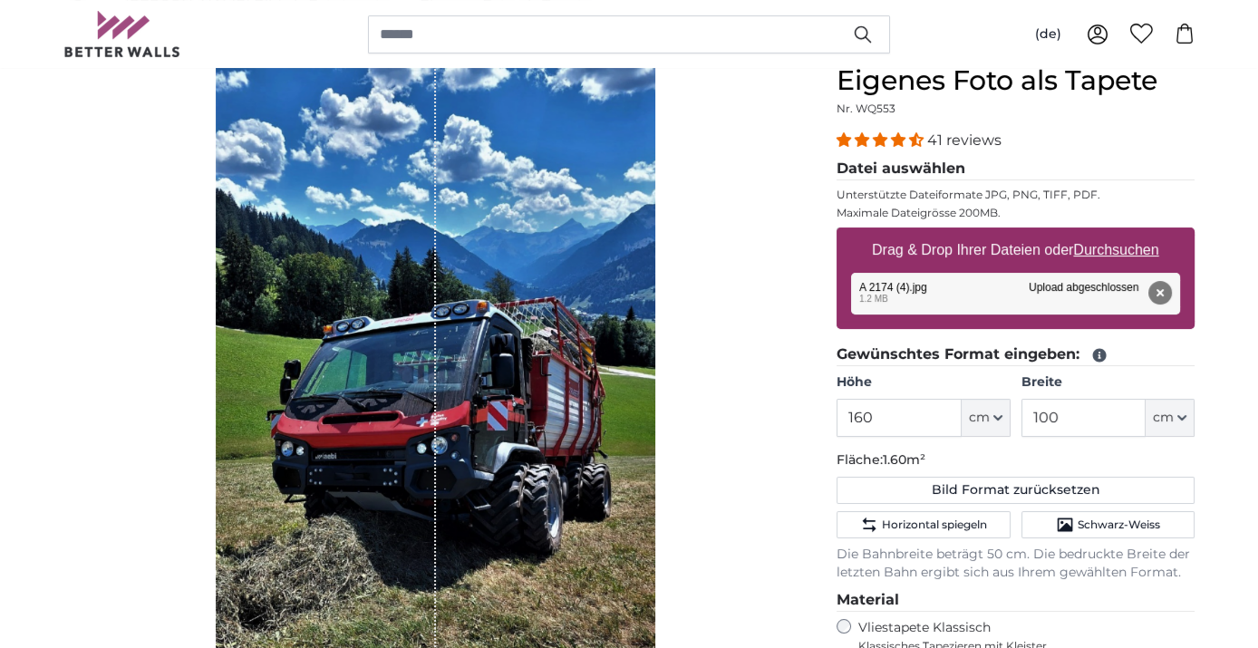
scroll to position [201, 0]
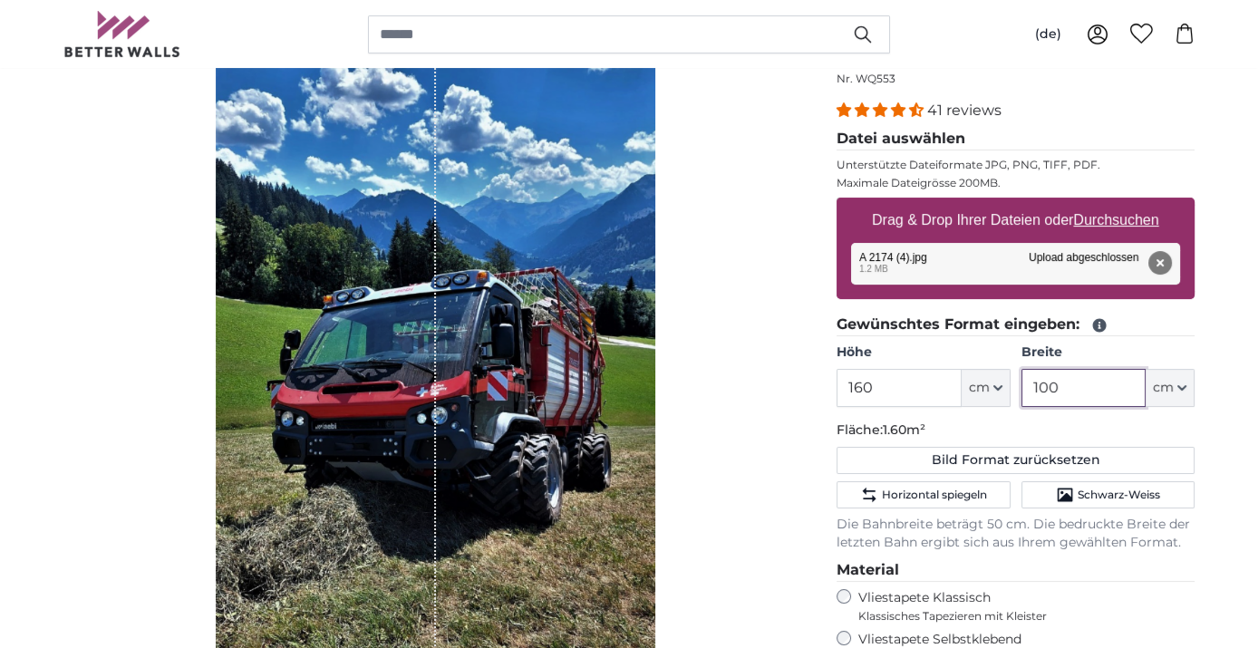
click at [1081, 392] on input "100" at bounding box center [1084, 388] width 124 height 38
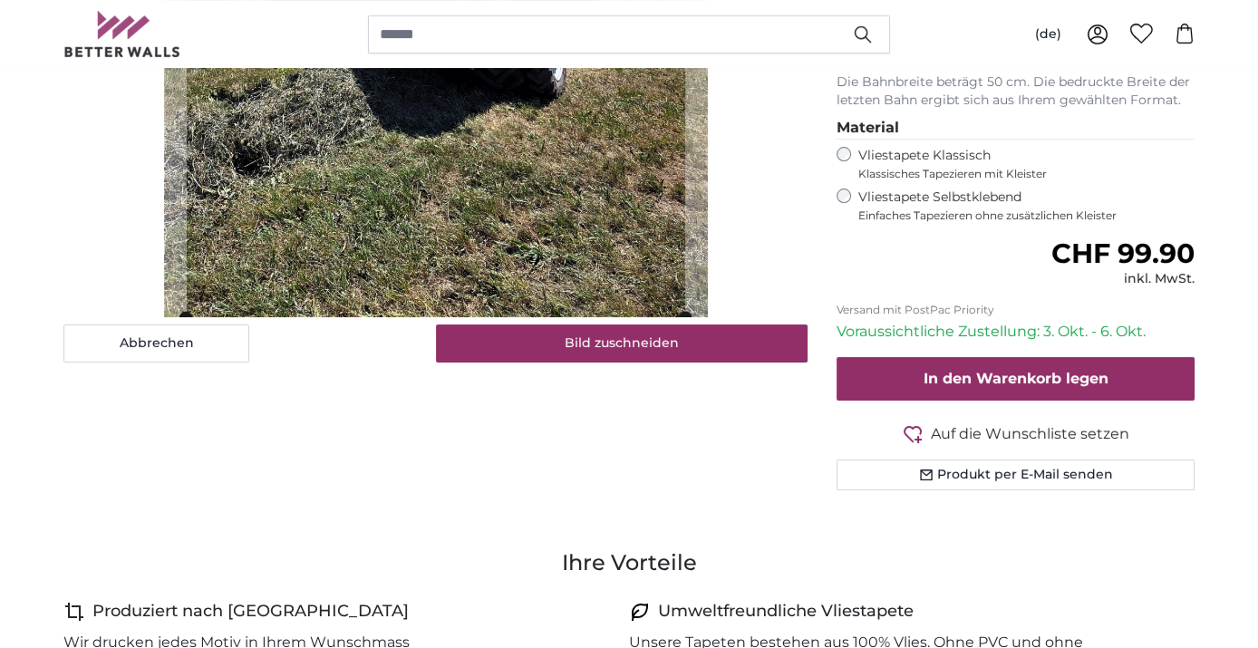
scroll to position [704, 0]
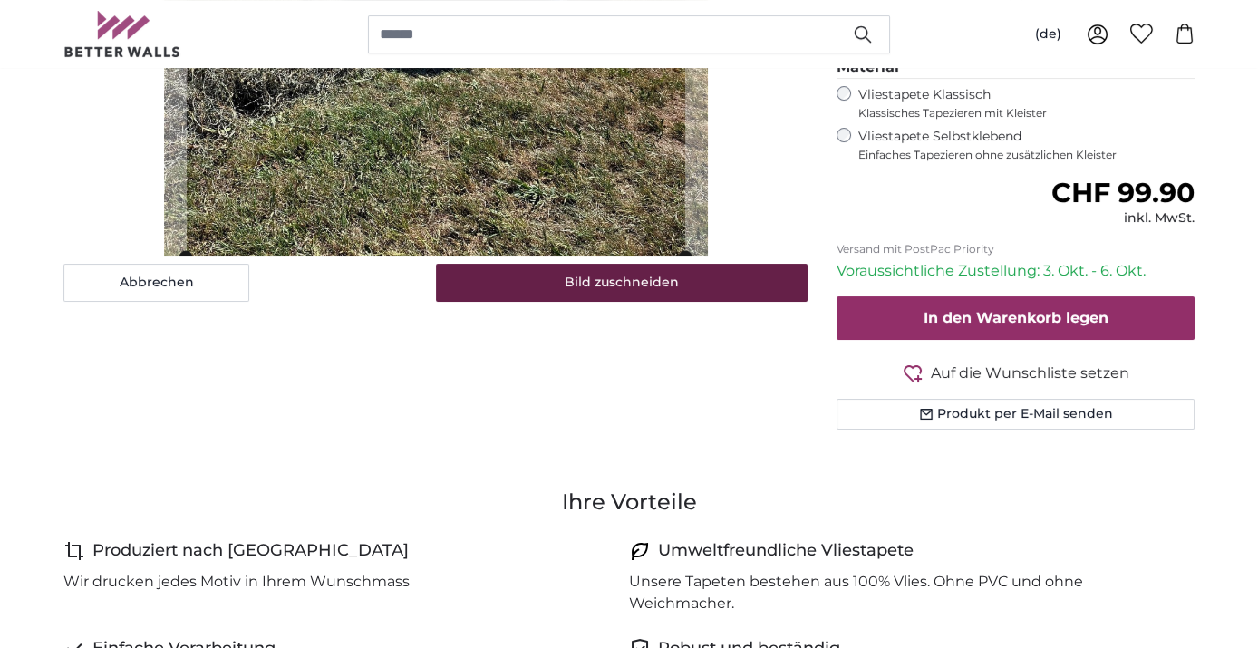
type input "110"
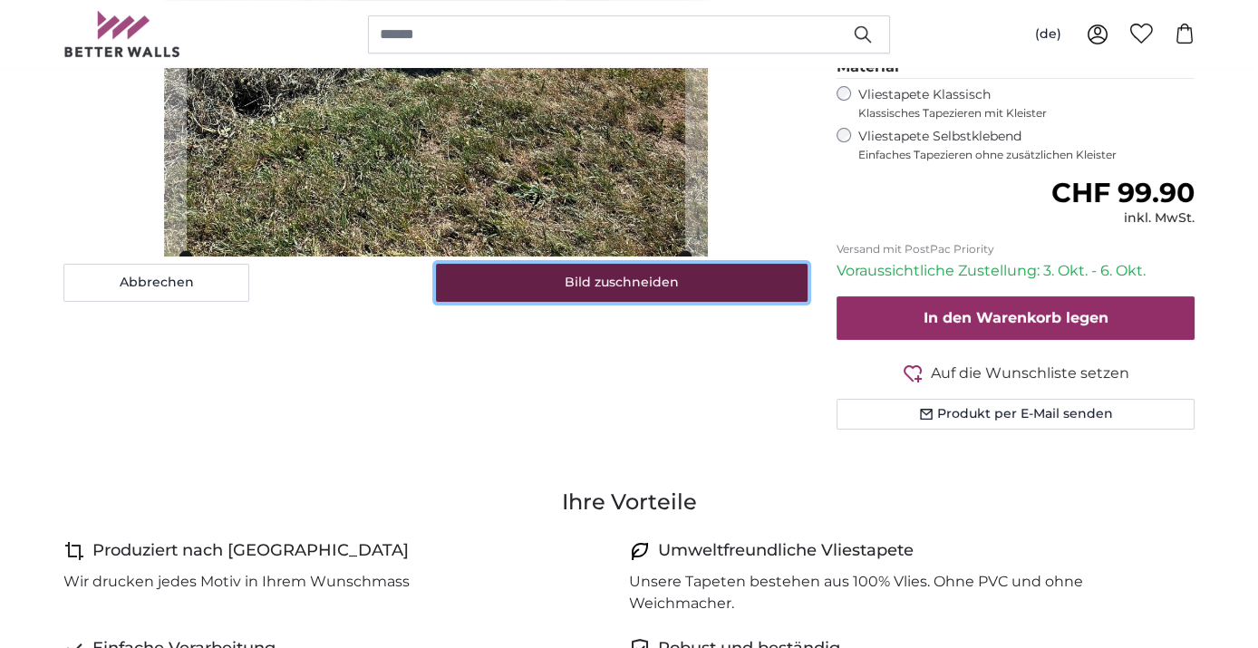
click at [631, 280] on button "Bild zuschneiden" at bounding box center [622, 283] width 373 height 38
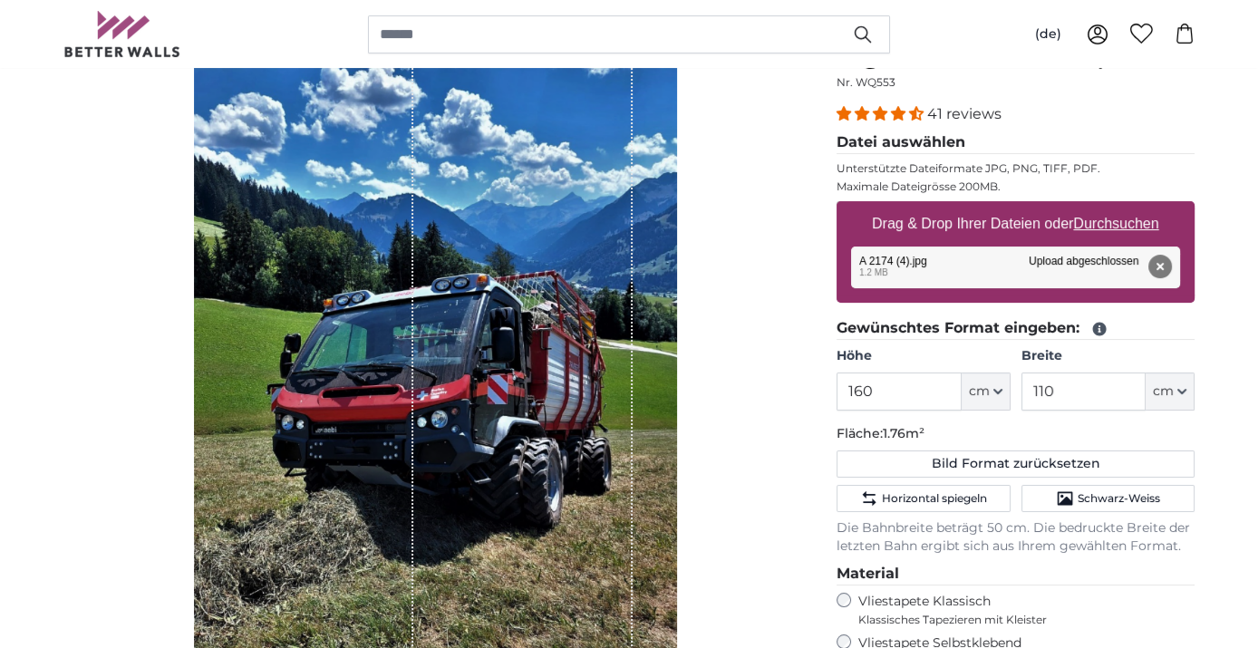
scroll to position [201, 0]
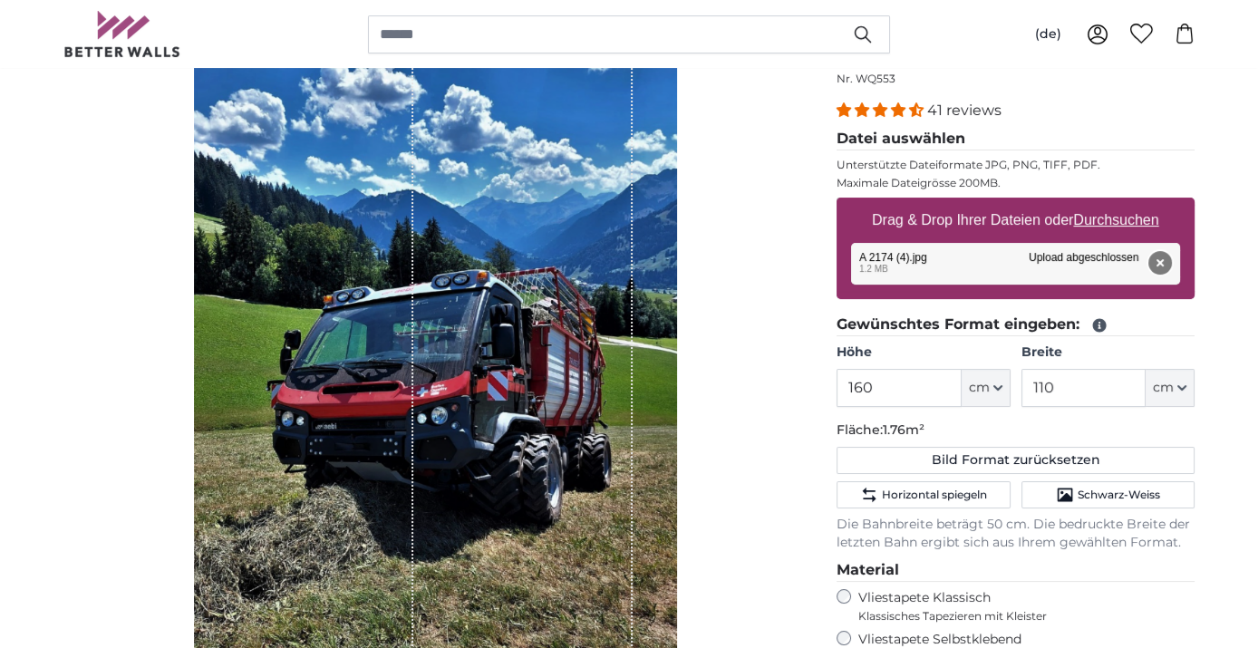
click at [1164, 263] on button "Entfernen" at bounding box center [1161, 263] width 24 height 24
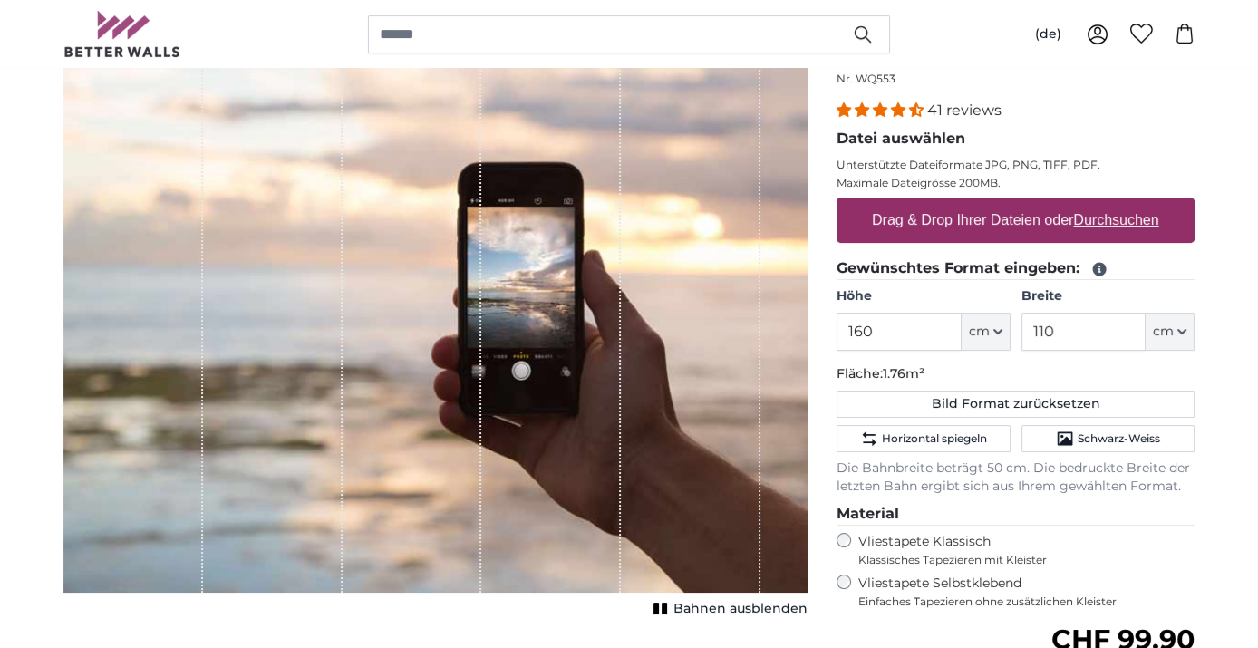
click at [1123, 217] on u "Durchsuchen" at bounding box center [1116, 219] width 85 height 15
click at [1123, 203] on input "Drag & Drop Ihrer Dateien oder Durchsuchen" at bounding box center [1016, 200] width 358 height 5
click at [1146, 222] on u "Durchsuchen" at bounding box center [1116, 219] width 85 height 15
click at [1146, 203] on input "Drag & Drop Ihrer Dateien oder Durchsuchen" at bounding box center [1016, 200] width 358 height 5
type input "**********"
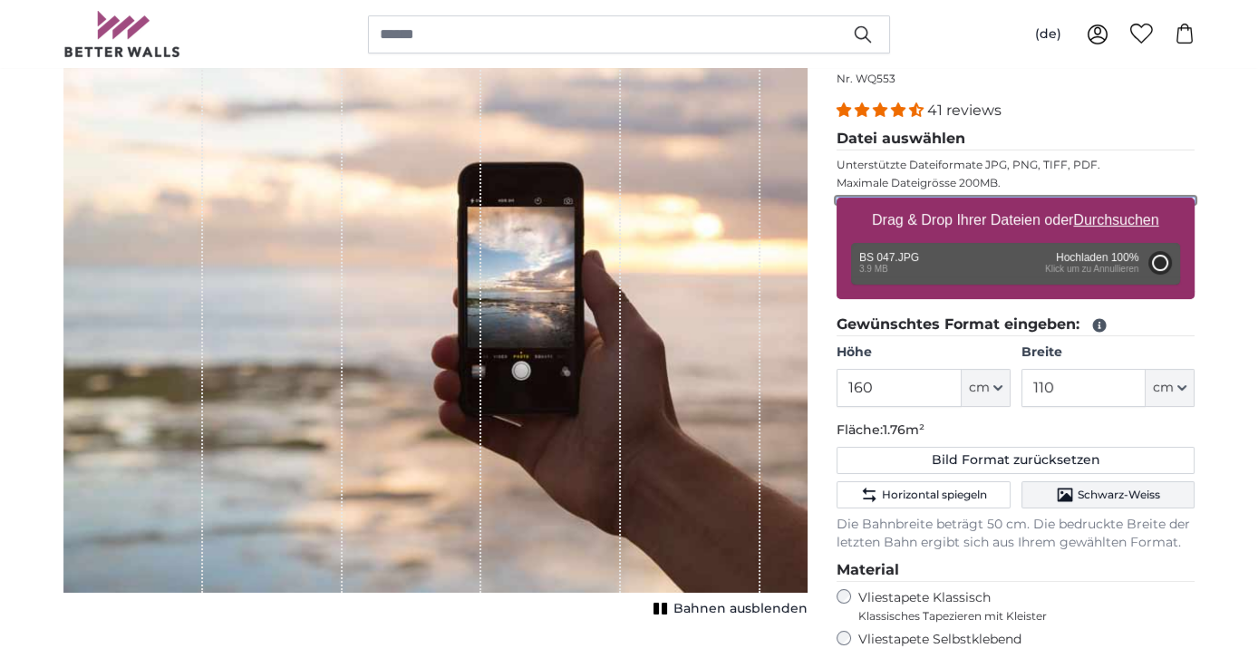
type input "200"
type input "266"
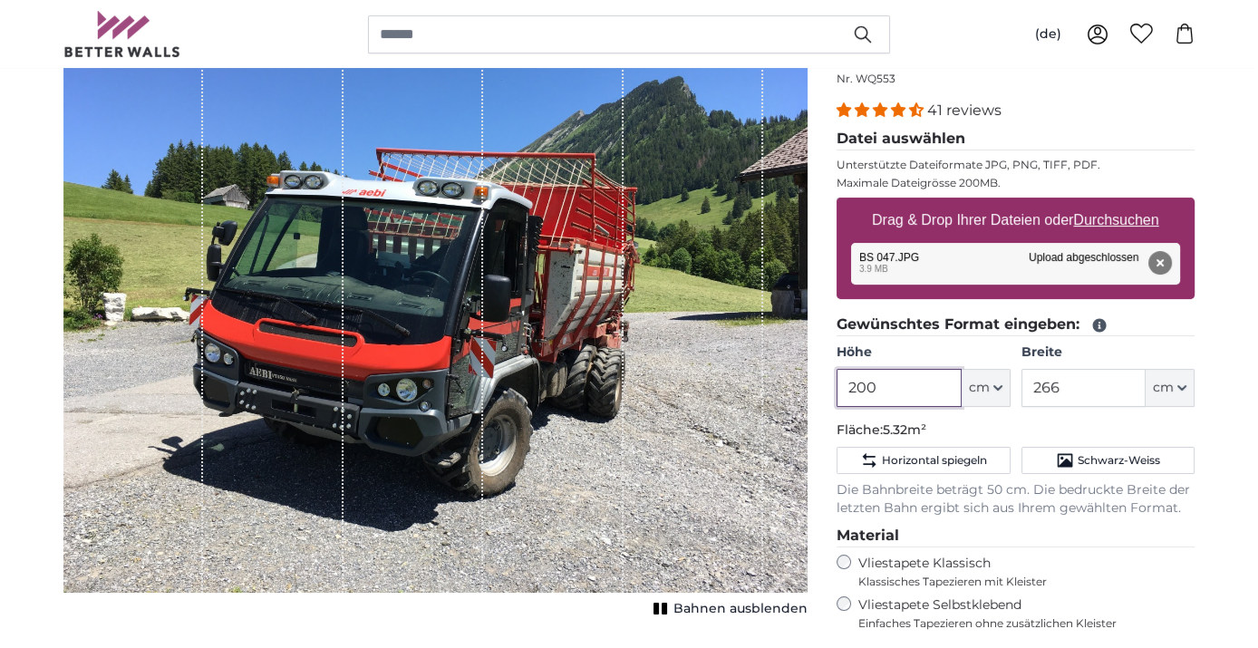
click at [915, 383] on input "200" at bounding box center [899, 388] width 124 height 38
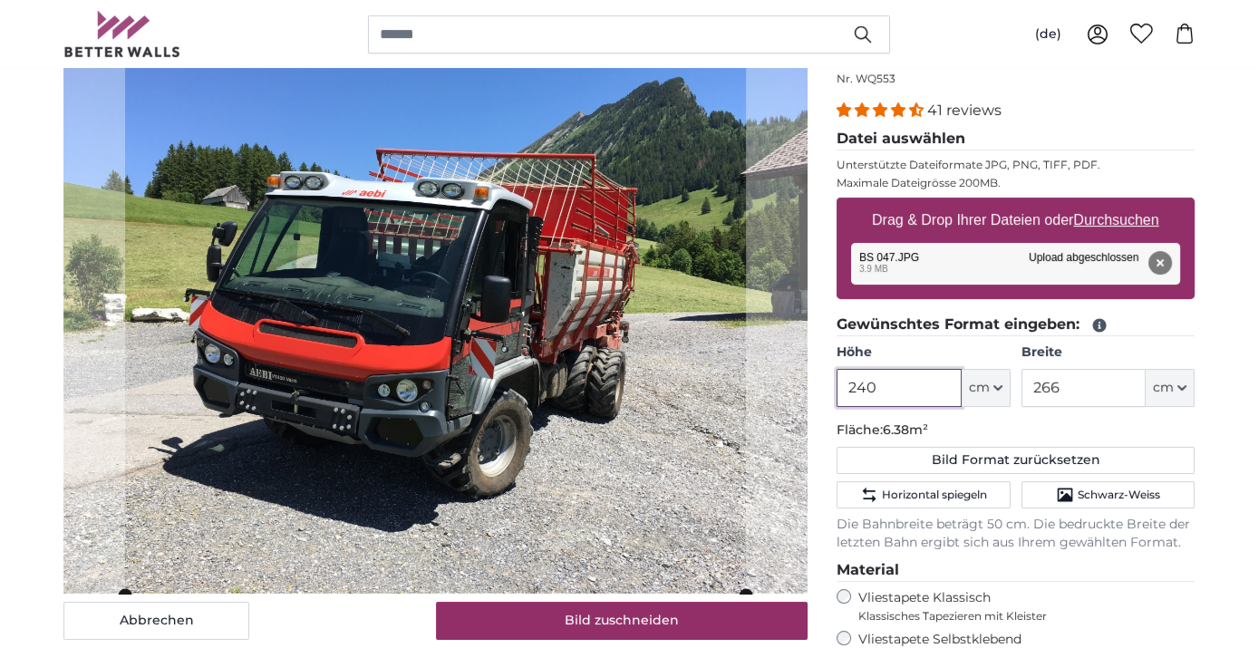
click at [0, 0] on slot at bounding box center [0, 0] width 0 height 0
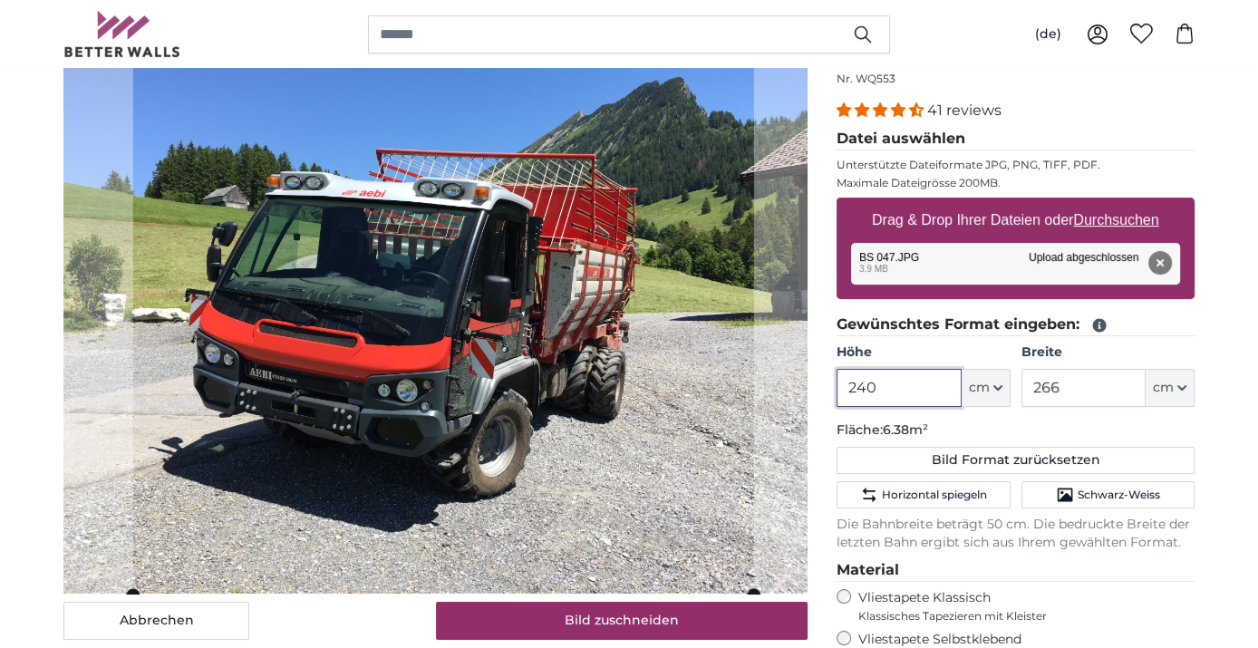
click at [718, 395] on cropper-handle at bounding box center [443, 314] width 621 height 560
type input "240"
click at [1089, 386] on input "266" at bounding box center [1084, 388] width 124 height 38
type input "2"
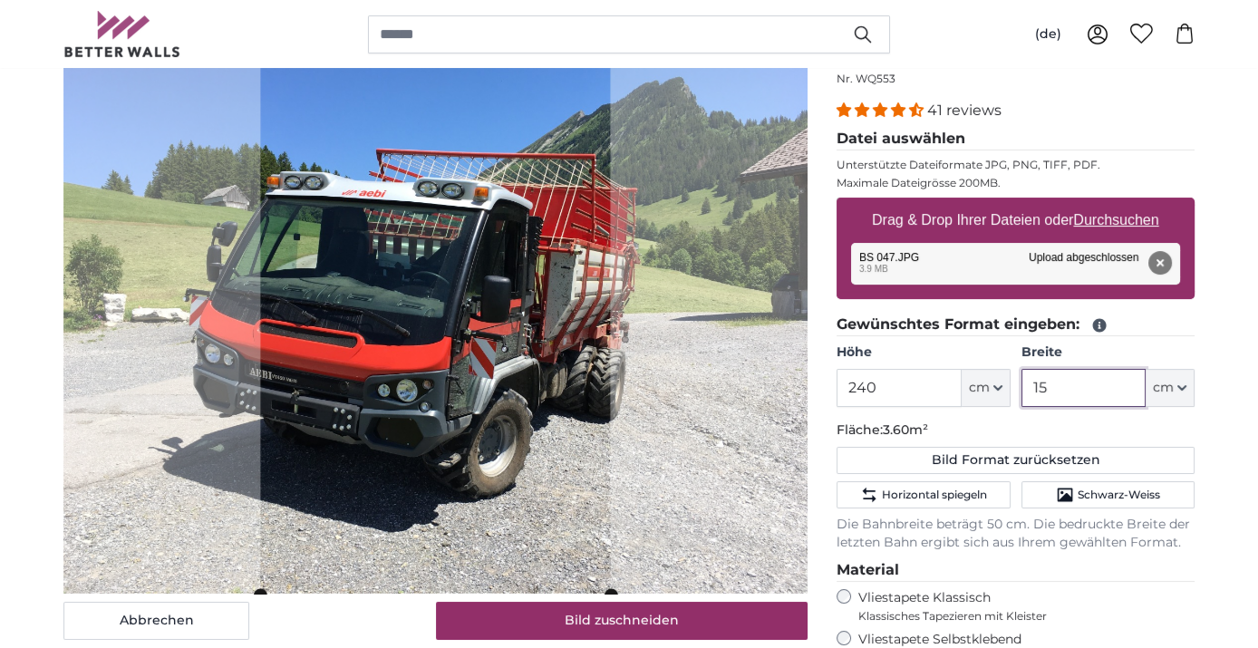
type input "1"
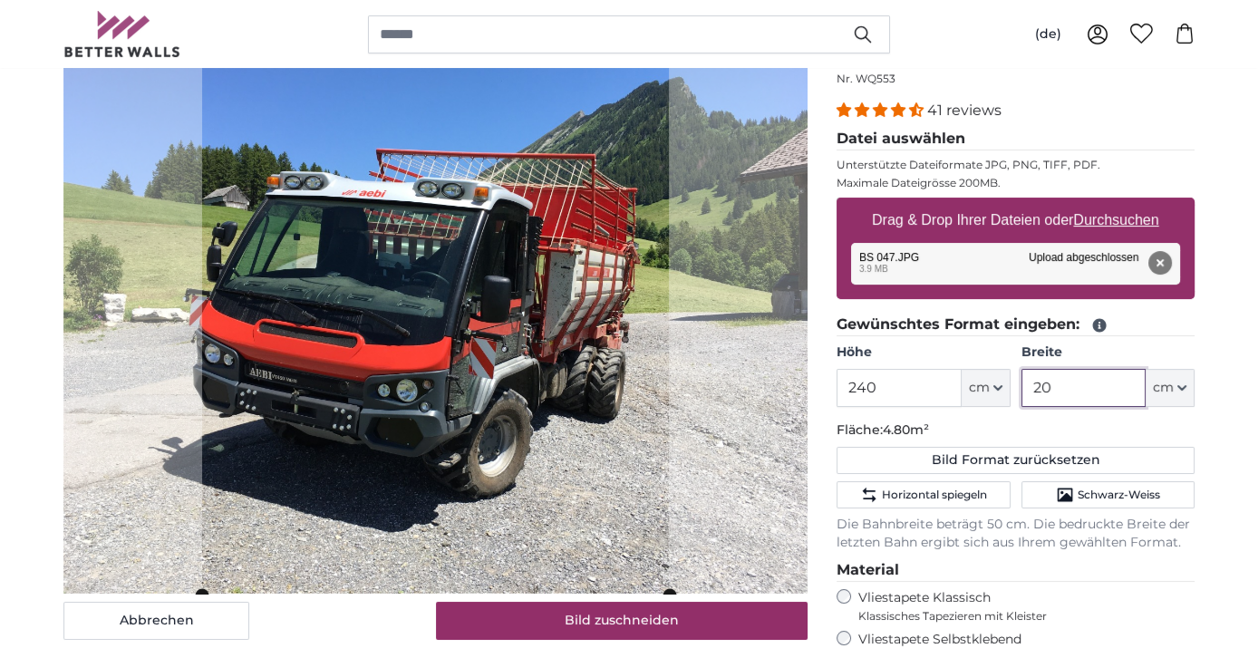
type input "2"
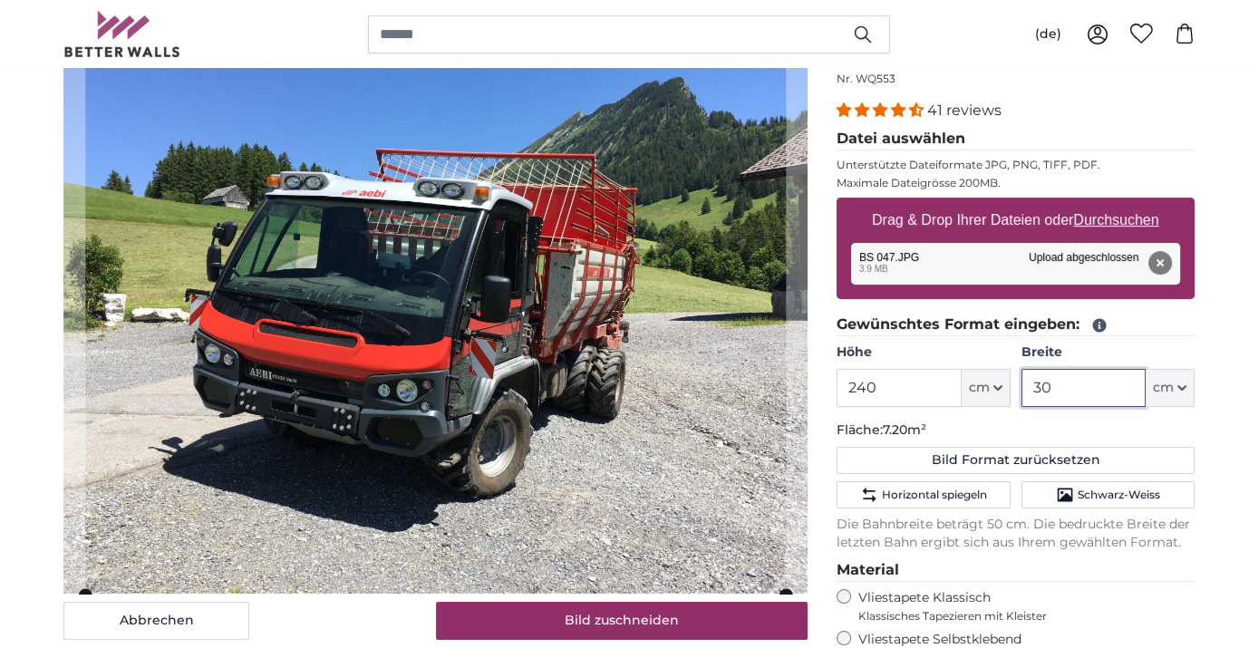
type input "3"
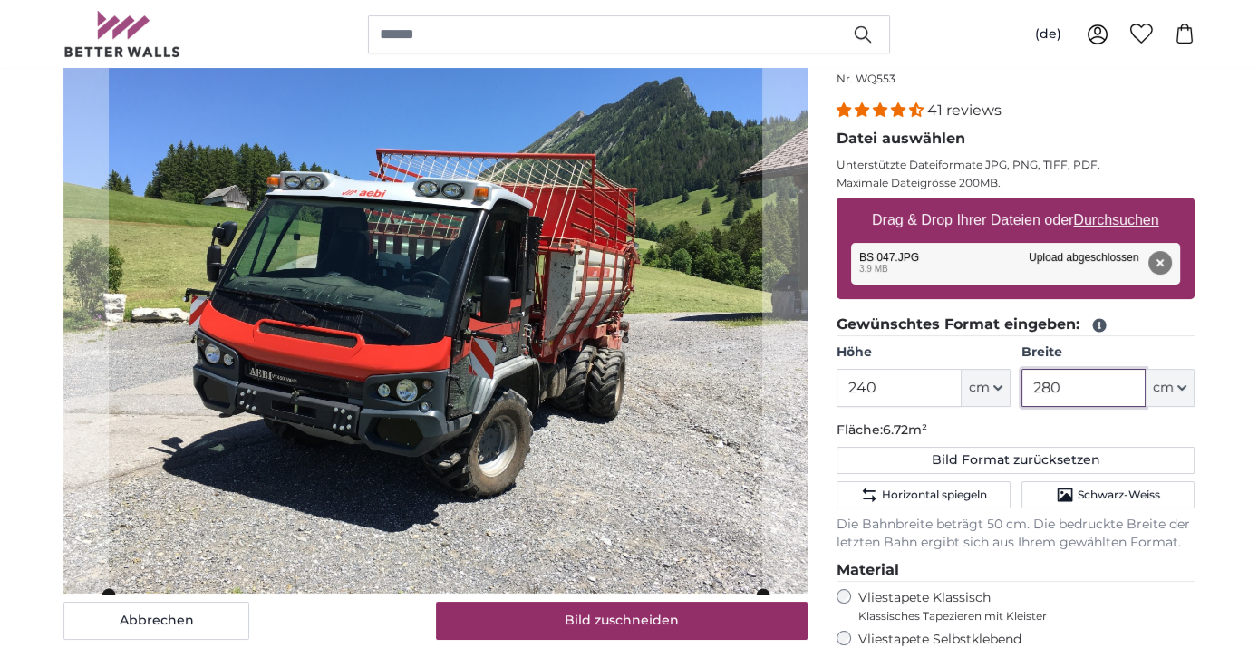
click at [0, 0] on slot at bounding box center [0, 0] width 0 height 0
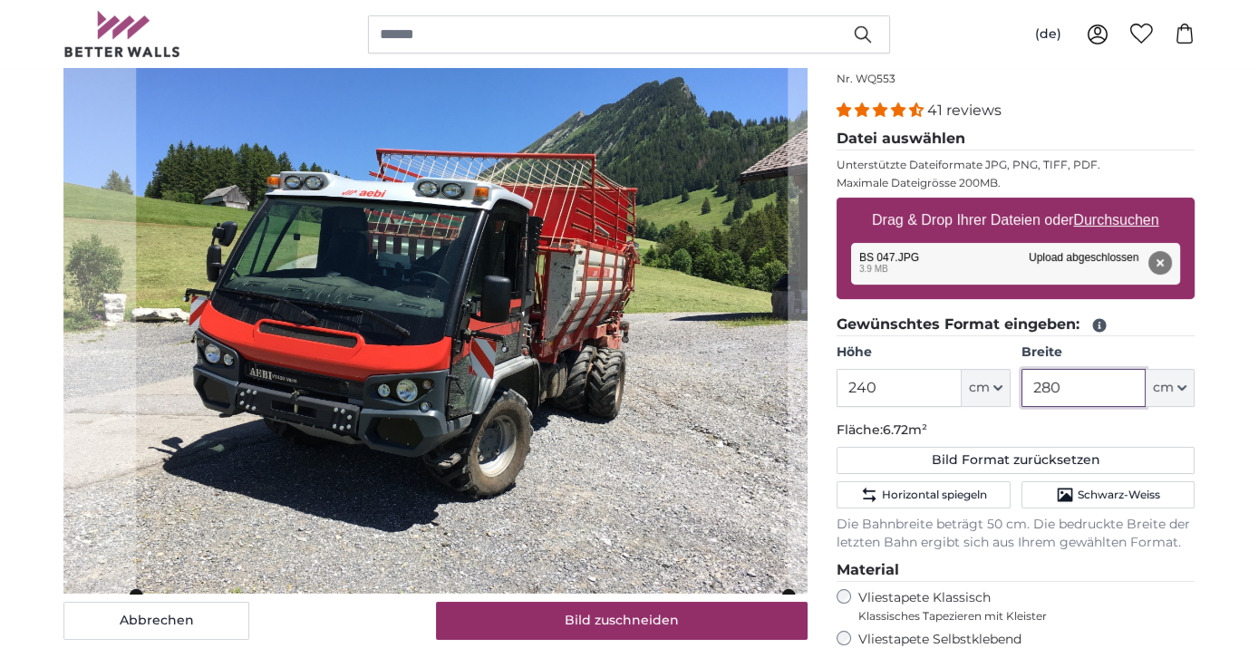
click at [467, 348] on cropper-handle at bounding box center [462, 315] width 652 height 558
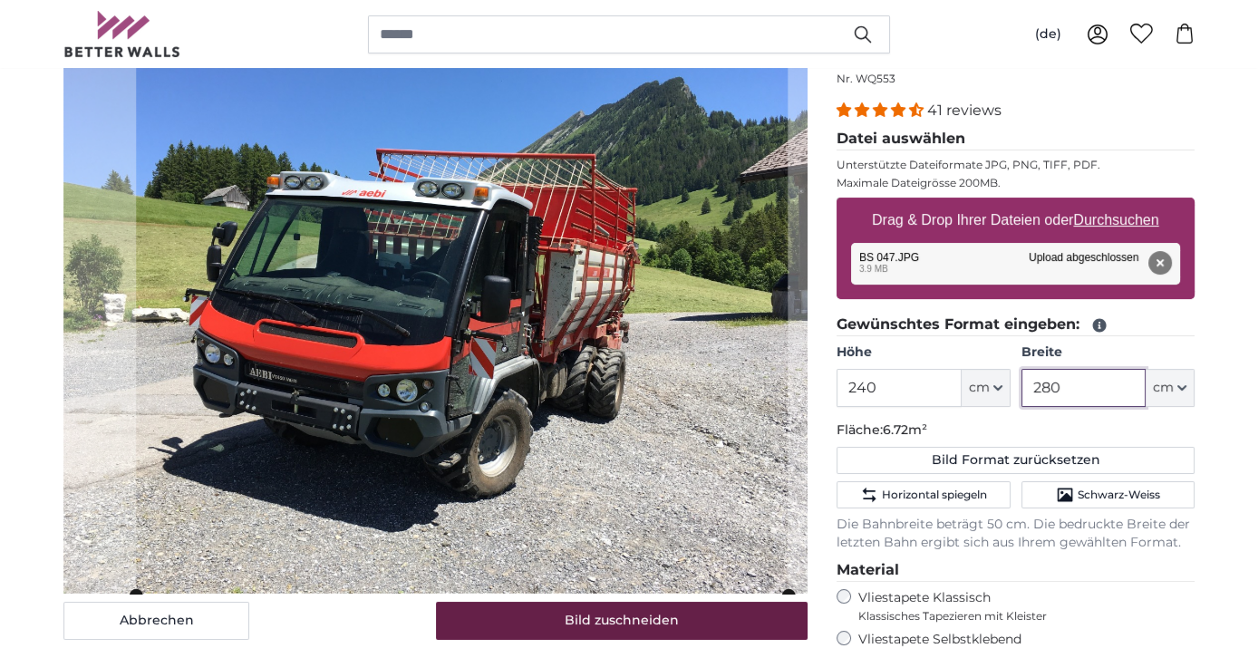
type input "280"
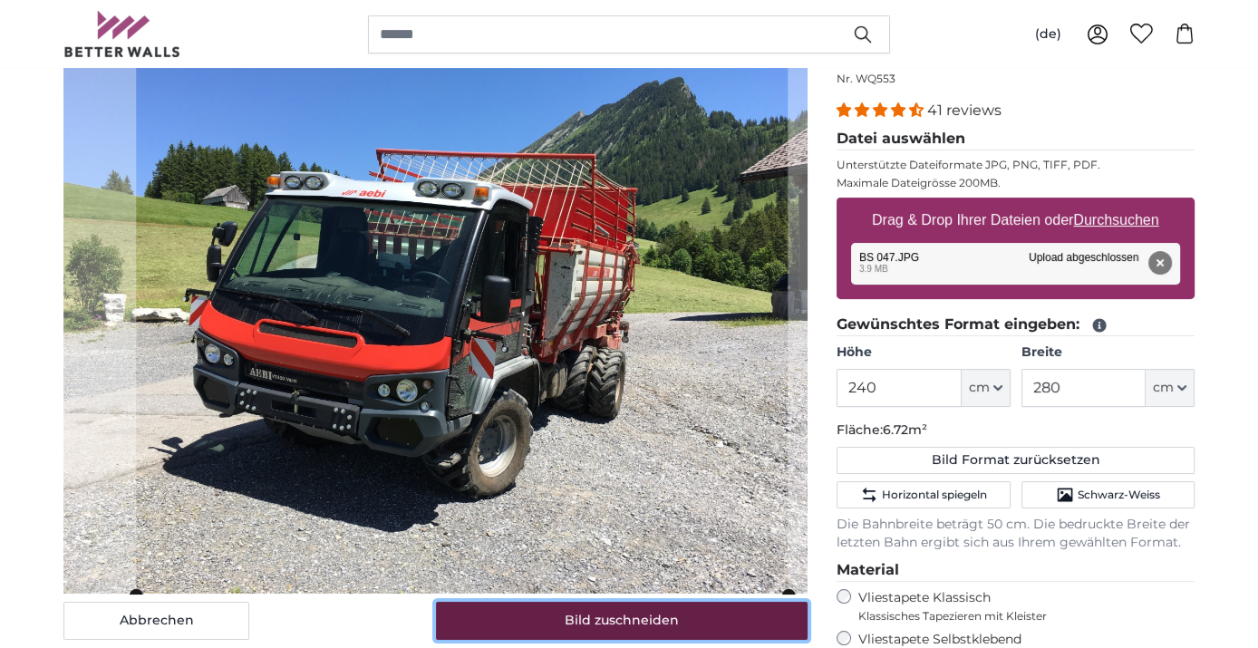
click at [587, 621] on button "Bild zuschneiden" at bounding box center [622, 621] width 373 height 38
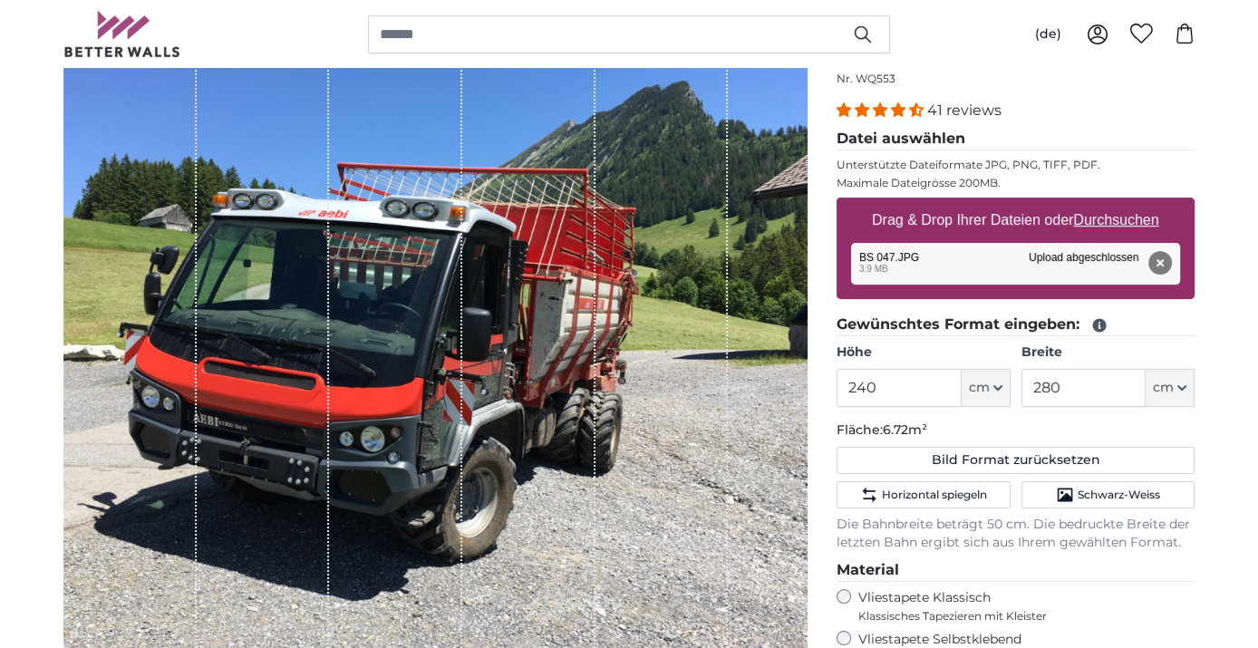
click at [1157, 260] on button "Entfernen" at bounding box center [1161, 263] width 24 height 24
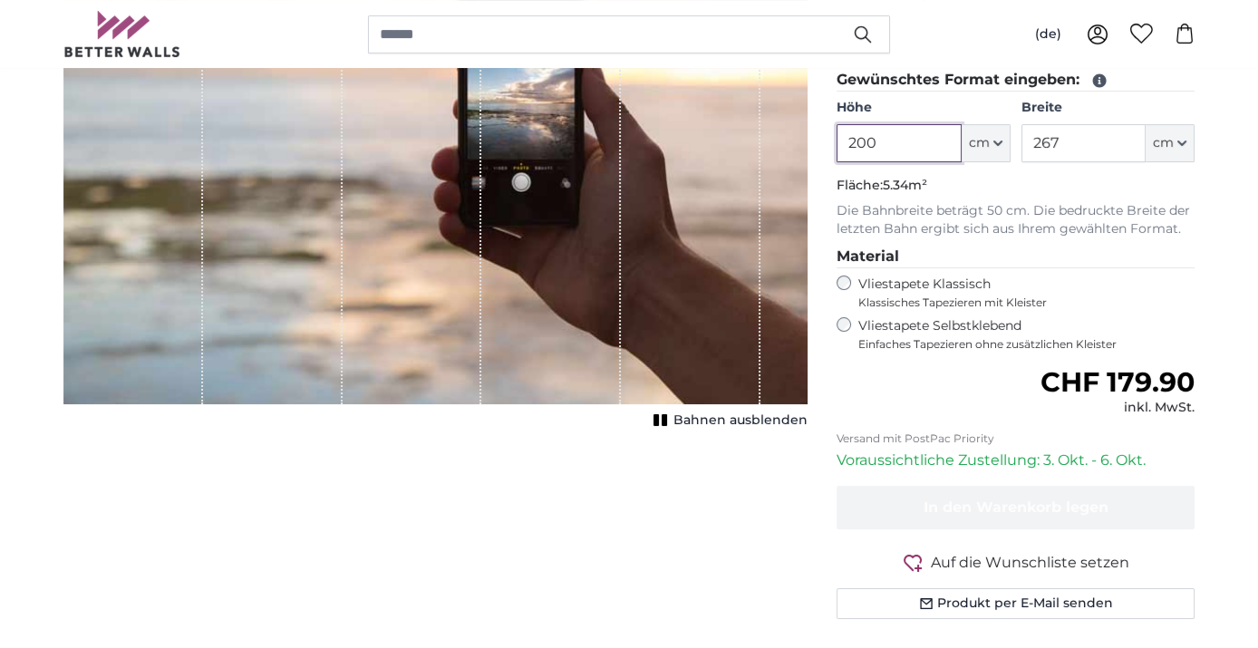
scroll to position [402, 0]
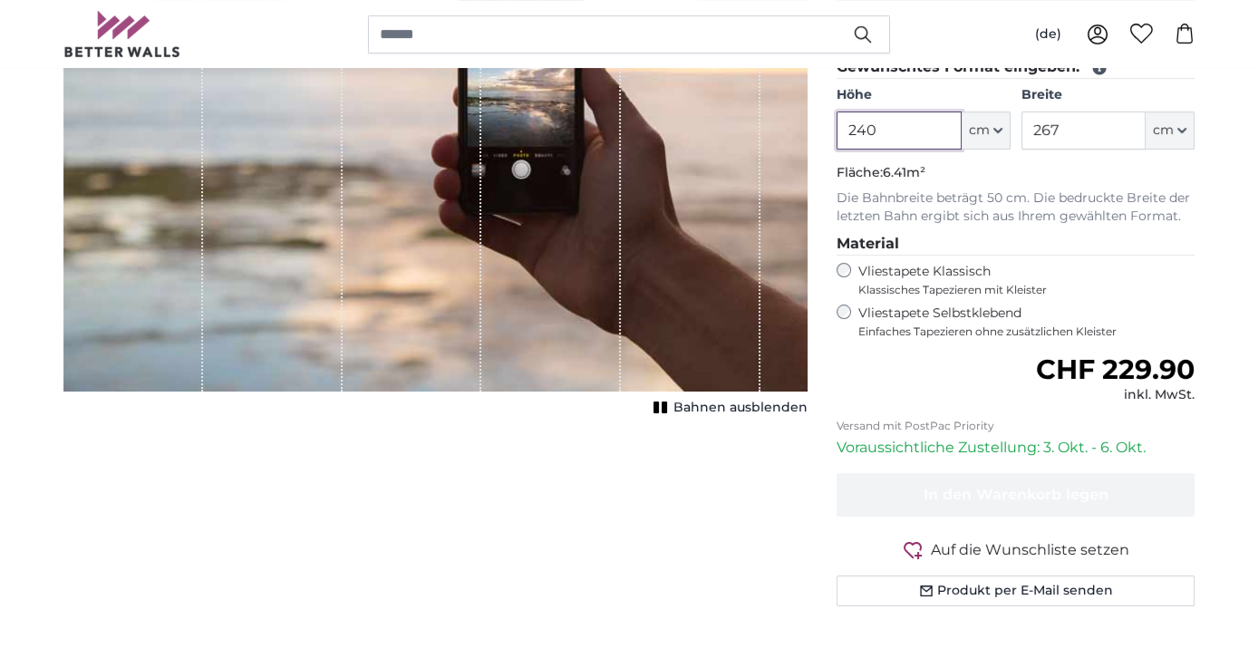
type input "240"
click at [1092, 131] on input "267" at bounding box center [1084, 130] width 124 height 38
type input "2"
type input "150"
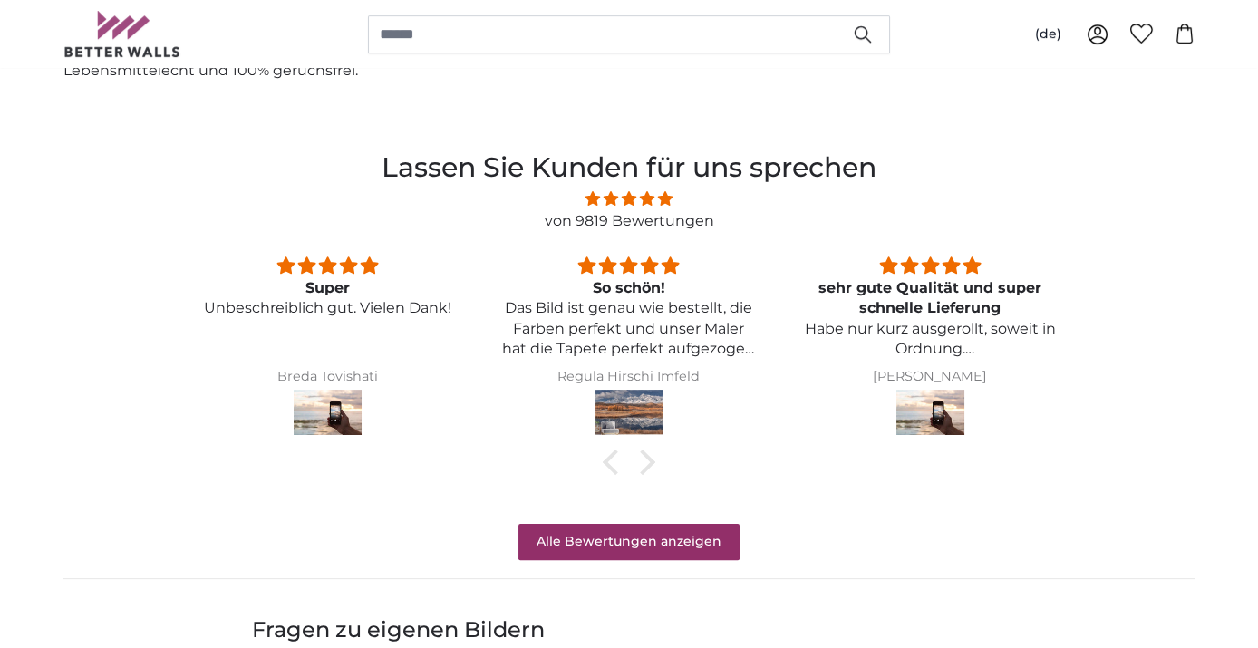
scroll to position [1309, 0]
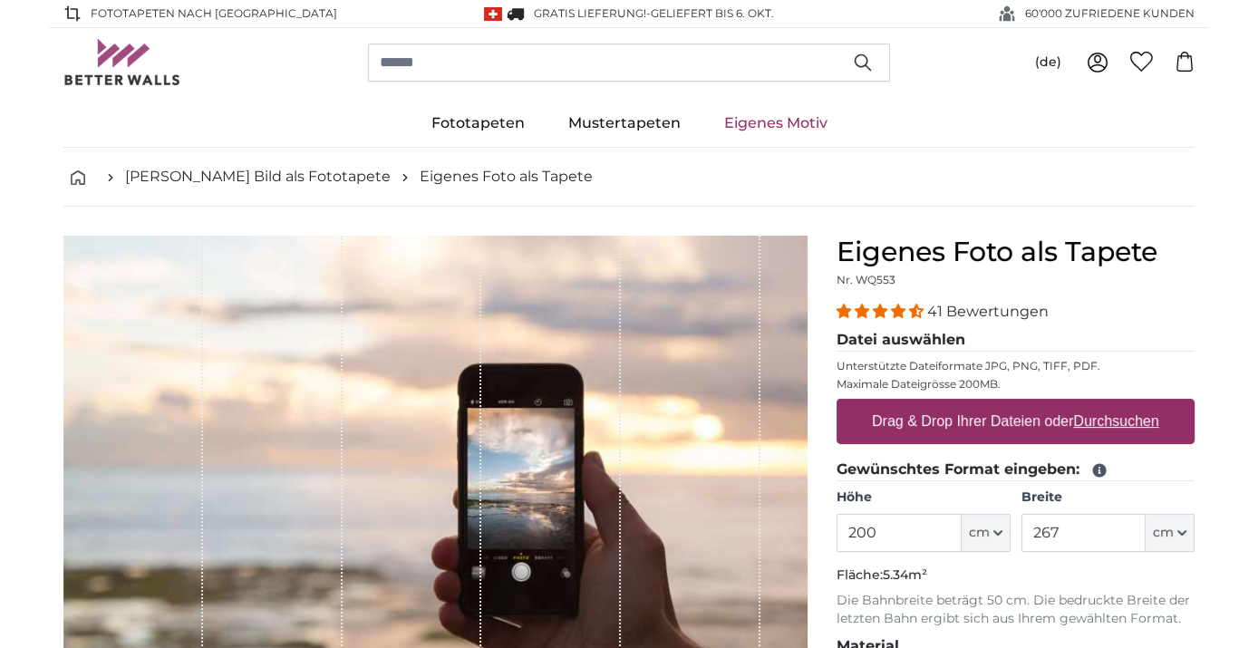
click at [1110, 421] on u "Durchsuchen" at bounding box center [1116, 420] width 85 height 15
click at [1110, 404] on input "Drag & Drop Ihrer Dateien oder Durchsuchen" at bounding box center [1016, 401] width 358 height 5
type input "**********"
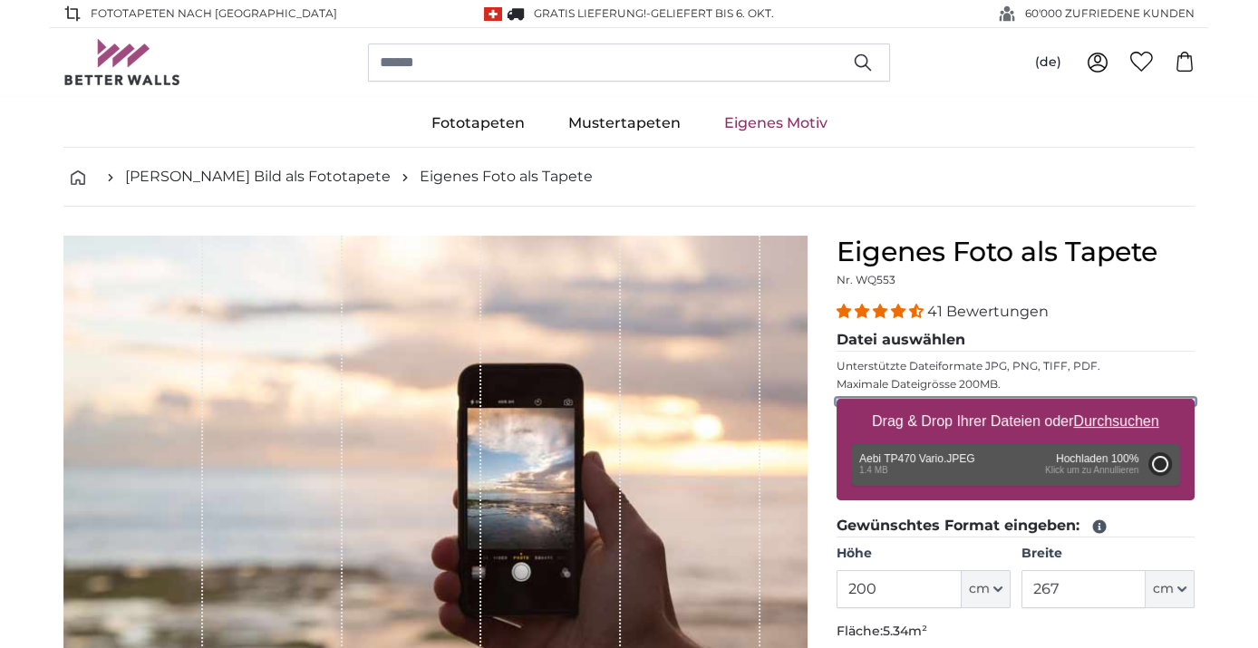
type input "149.3"
type input "112"
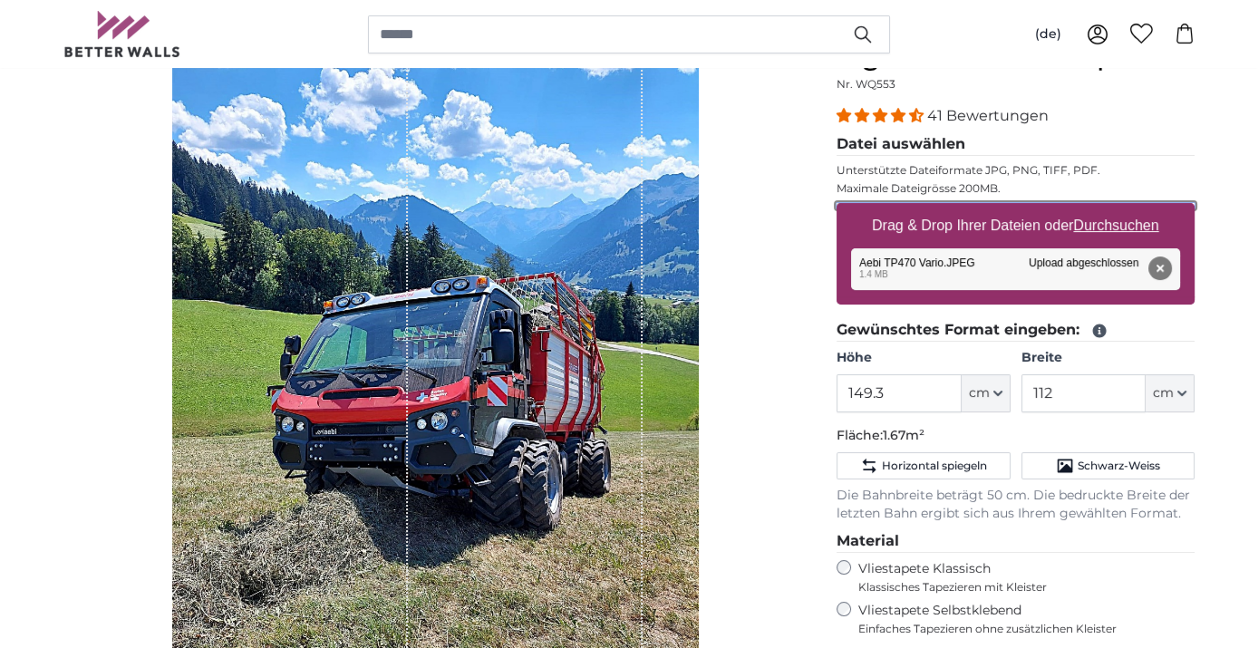
scroll to position [201, 0]
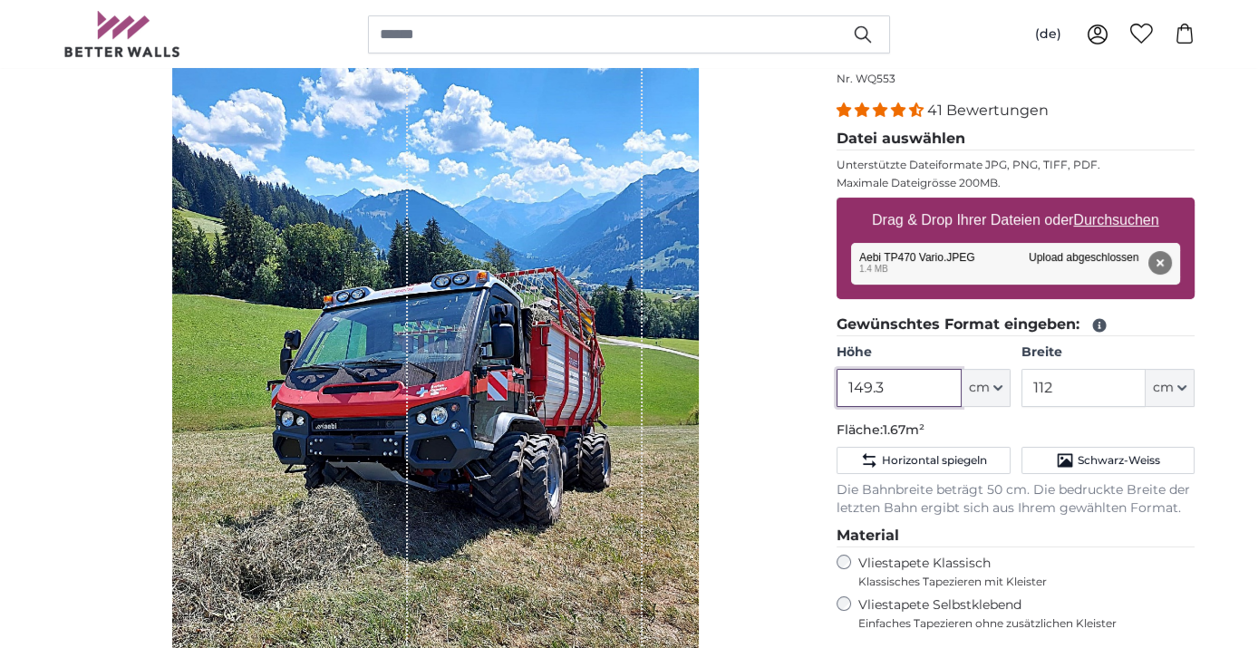
click at [868, 387] on input "149.3" at bounding box center [899, 388] width 124 height 38
click at [907, 388] on input "149.3" at bounding box center [899, 388] width 124 height 38
type input "1"
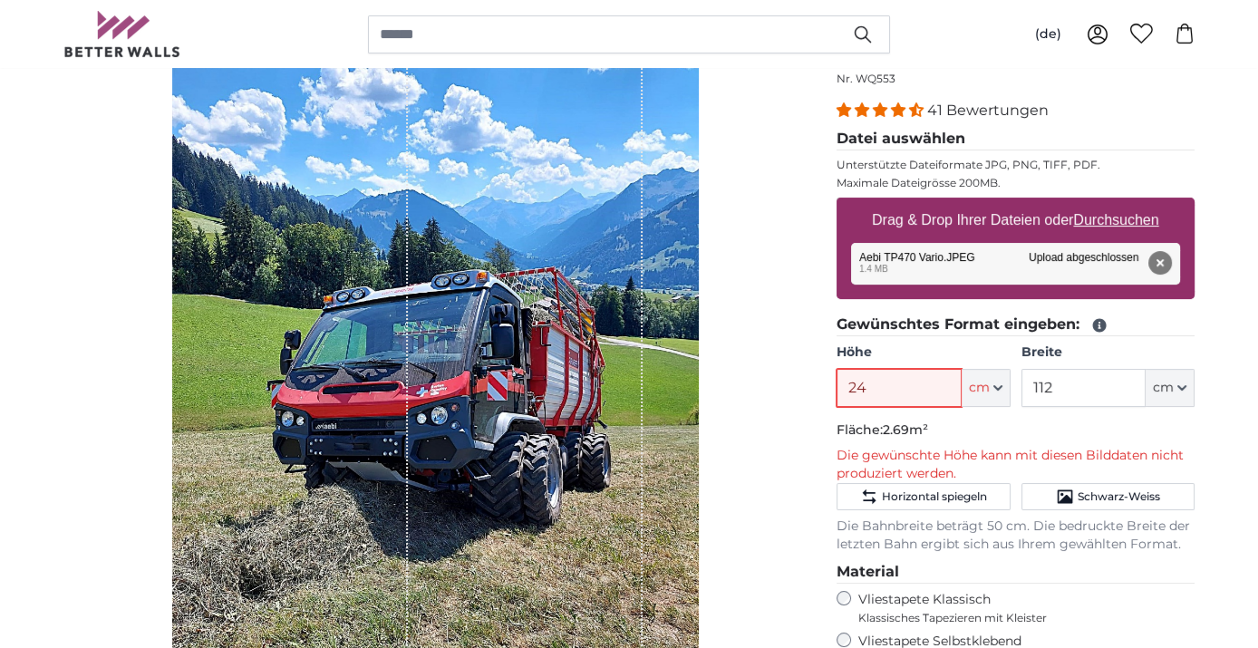
type input "2"
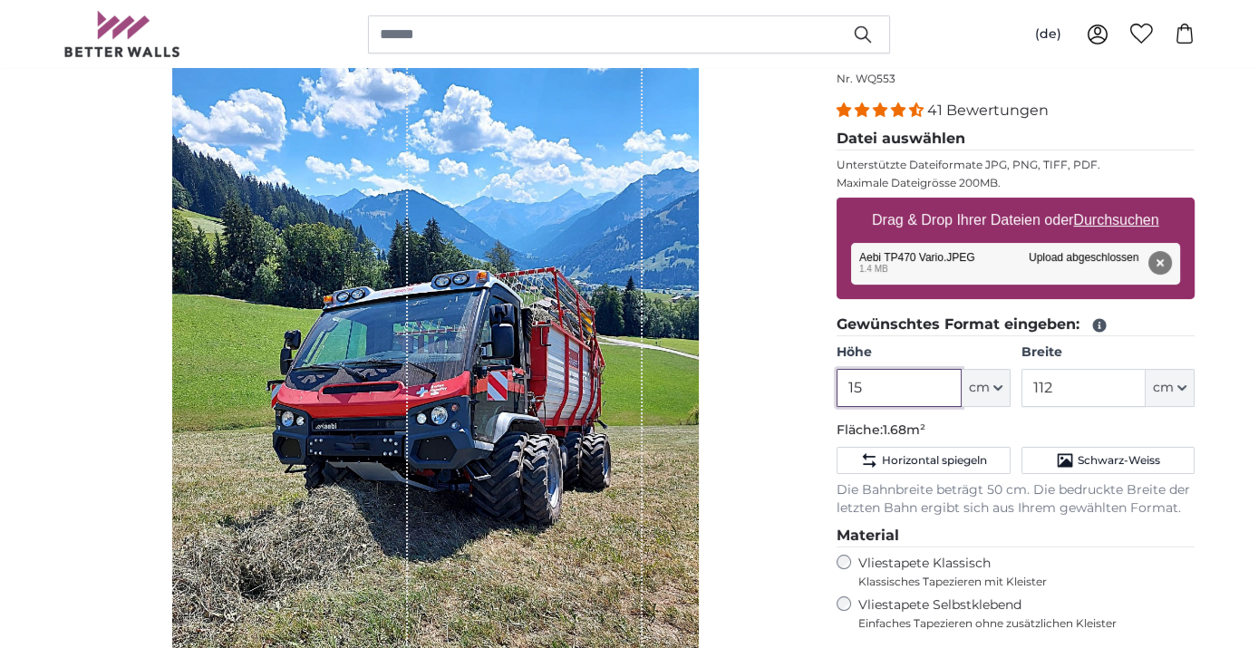
type input "1"
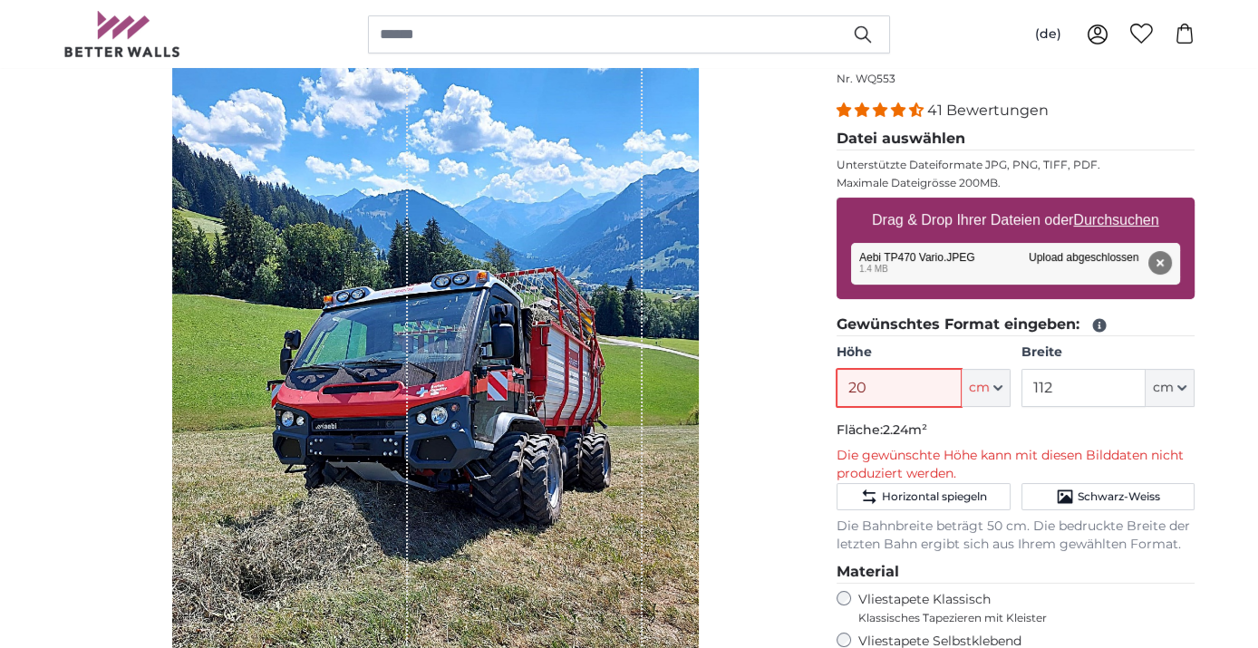
type input "2"
type input "1"
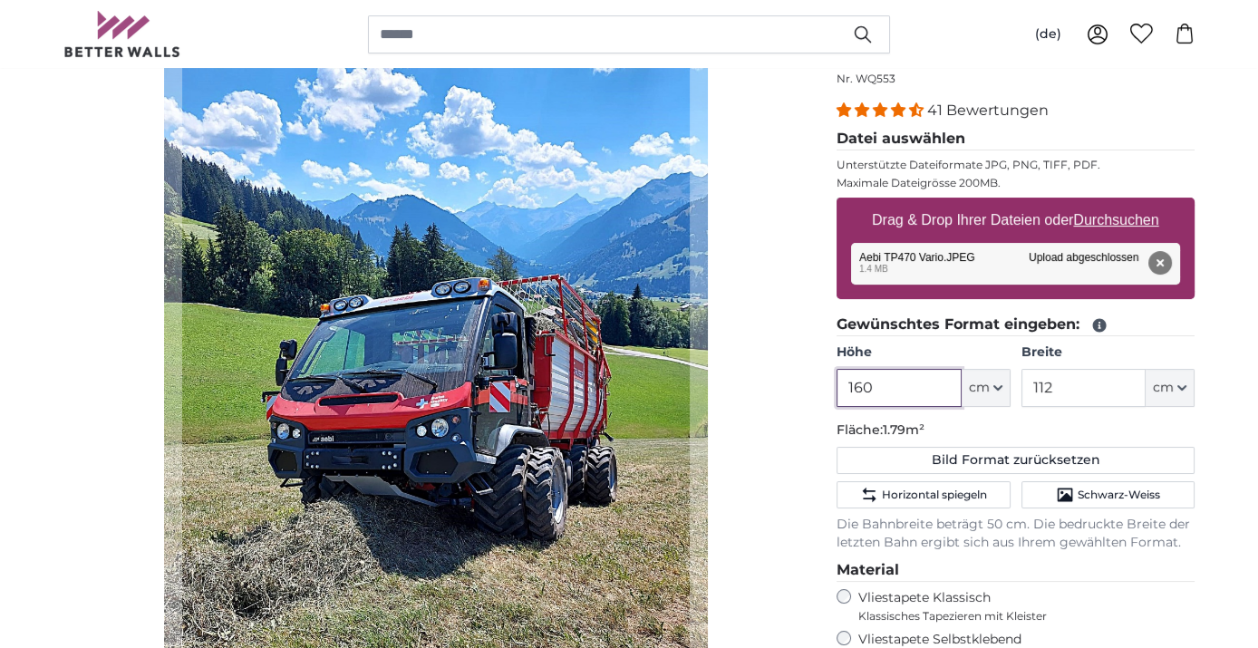
type input "160"
click at [1068, 391] on input "112" at bounding box center [1084, 388] width 124 height 38
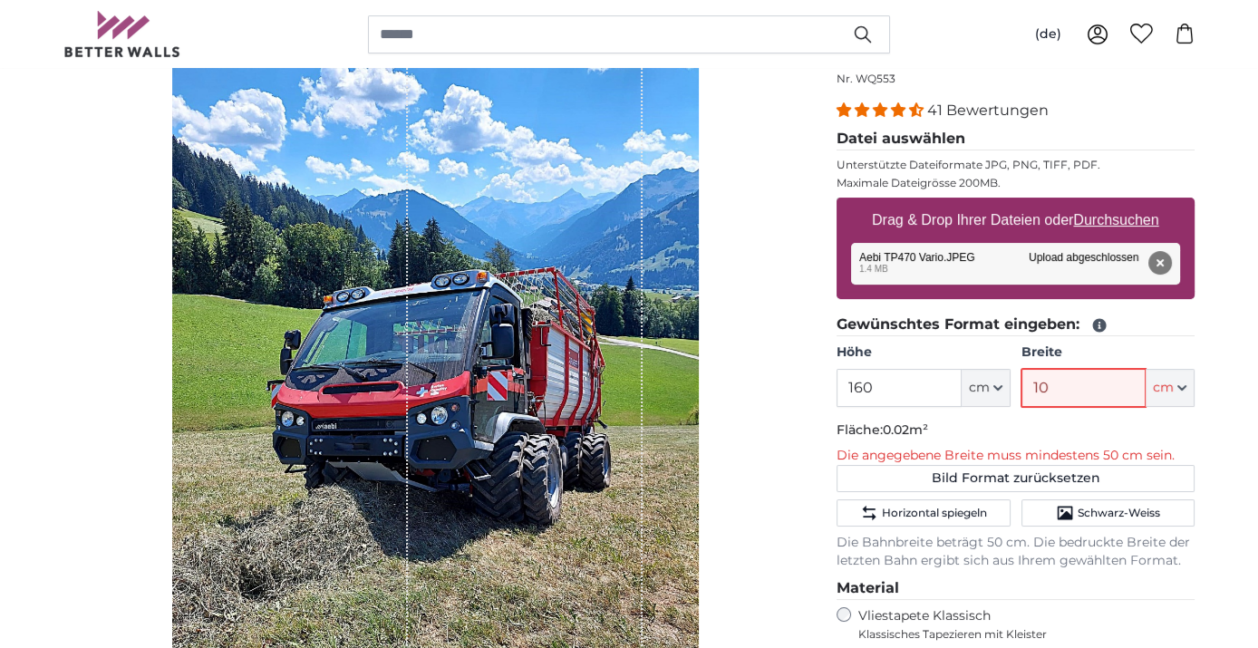
type input "100"
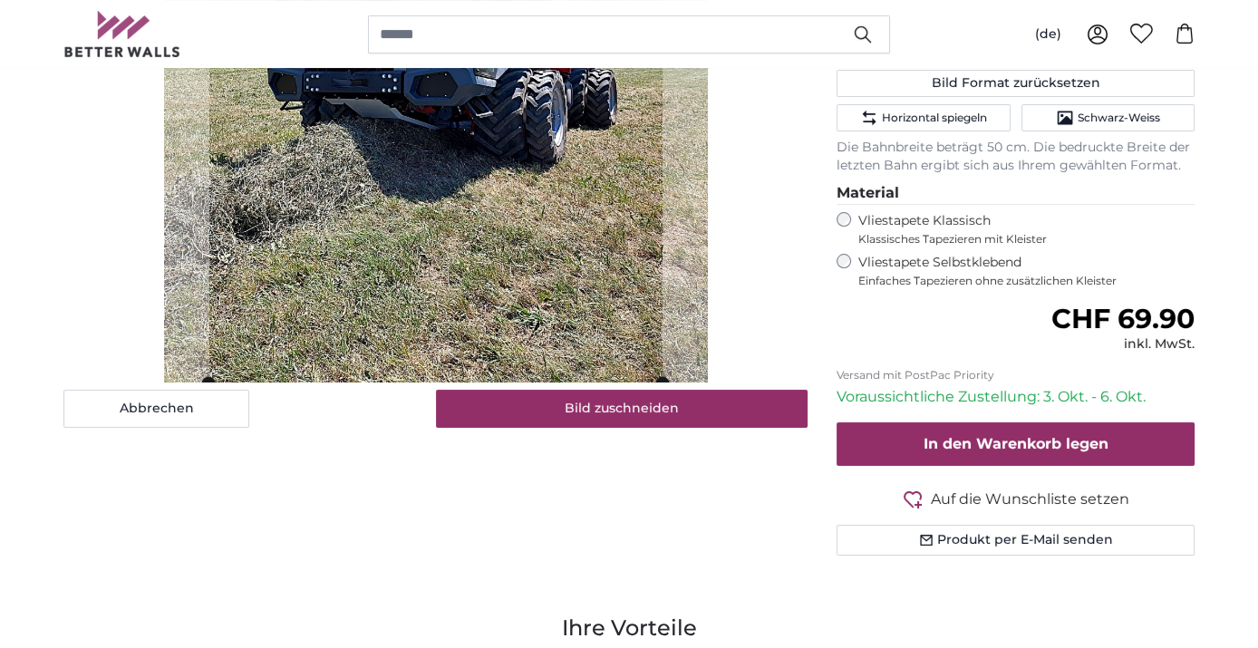
scroll to position [604, 0]
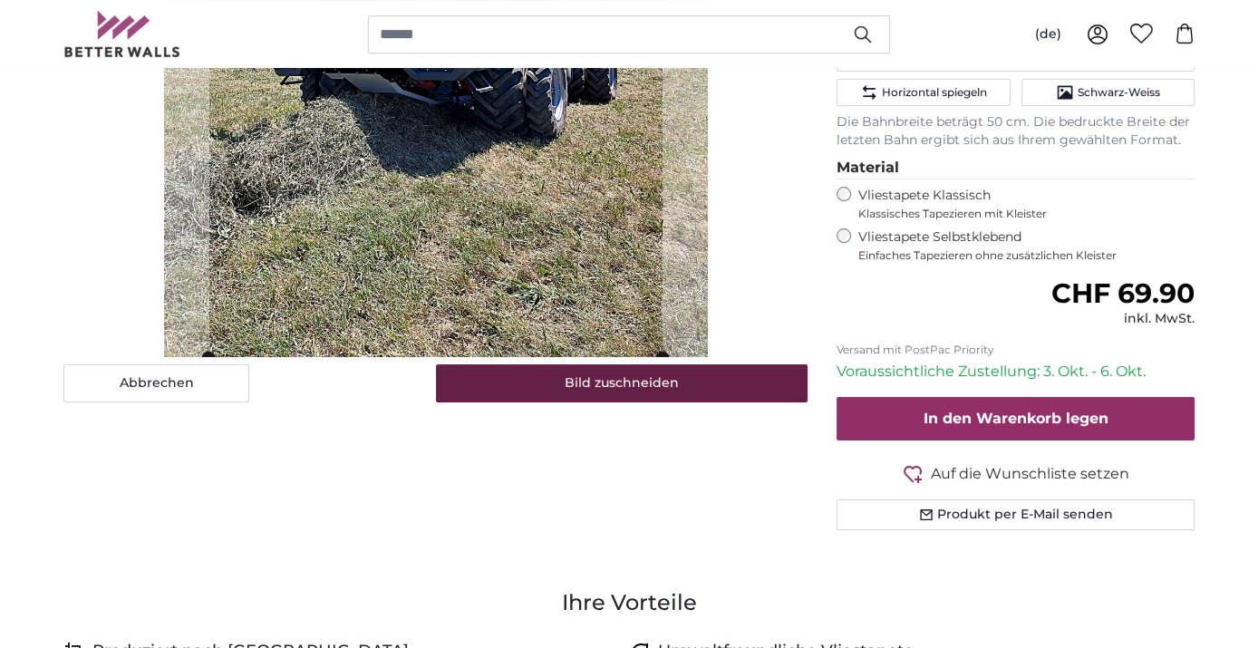
type input "100"
click at [645, 390] on button "Bild zuschneiden" at bounding box center [622, 383] width 373 height 38
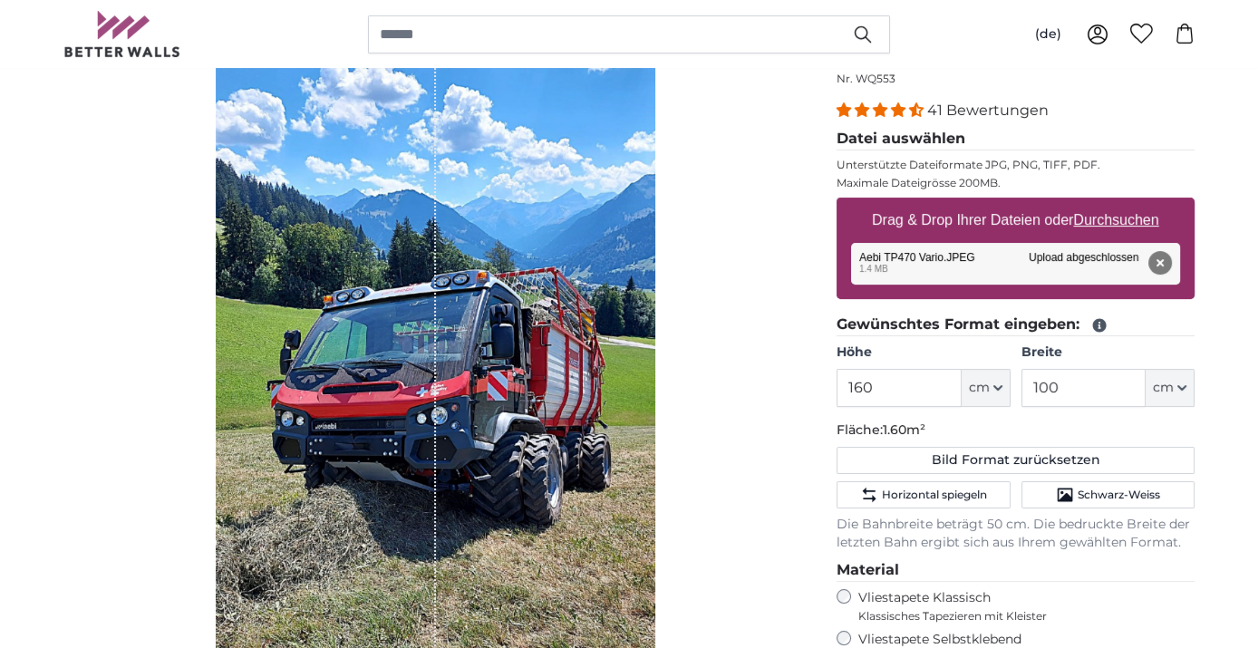
scroll to position [503, 0]
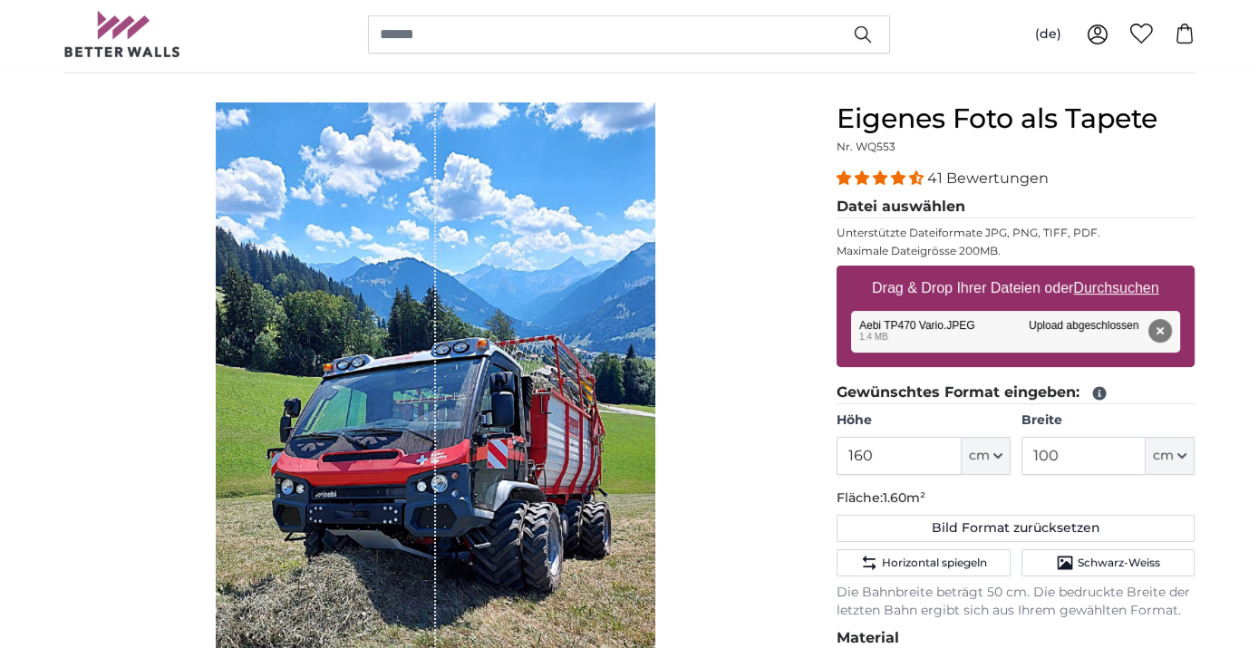
scroll to position [101, 0]
